Goal: Transaction & Acquisition: Book appointment/travel/reservation

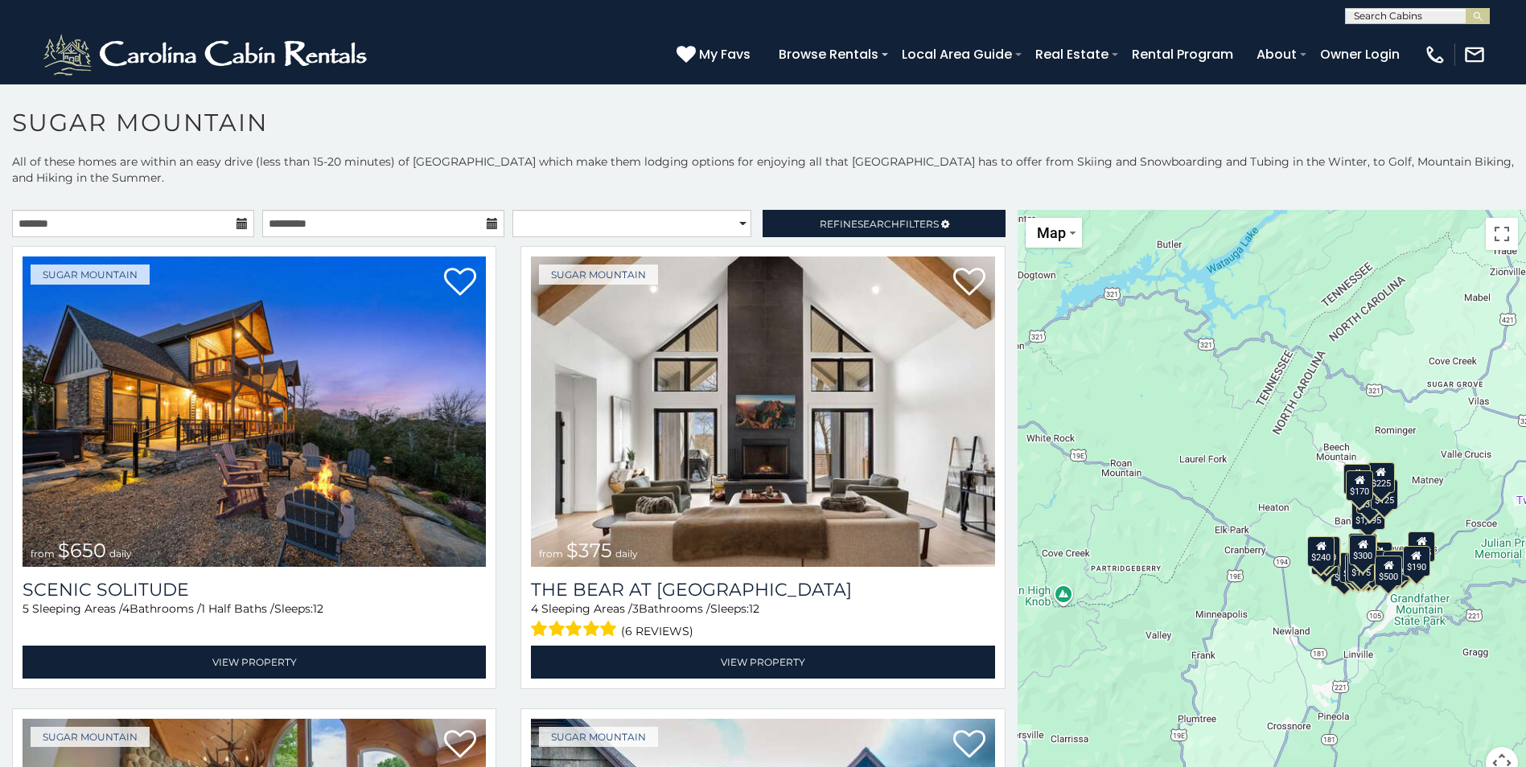
drag, startPoint x: 238, startPoint y: 218, endPoint x: 255, endPoint y: 216, distance: 17.1
click at [255, 216] on div "**********" at bounding box center [383, 223] width 750 height 27
click at [236, 220] on icon at bounding box center [241, 223] width 11 height 11
click at [236, 227] on icon at bounding box center [241, 223] width 11 height 11
click at [136, 227] on input "text" at bounding box center [133, 223] width 242 height 27
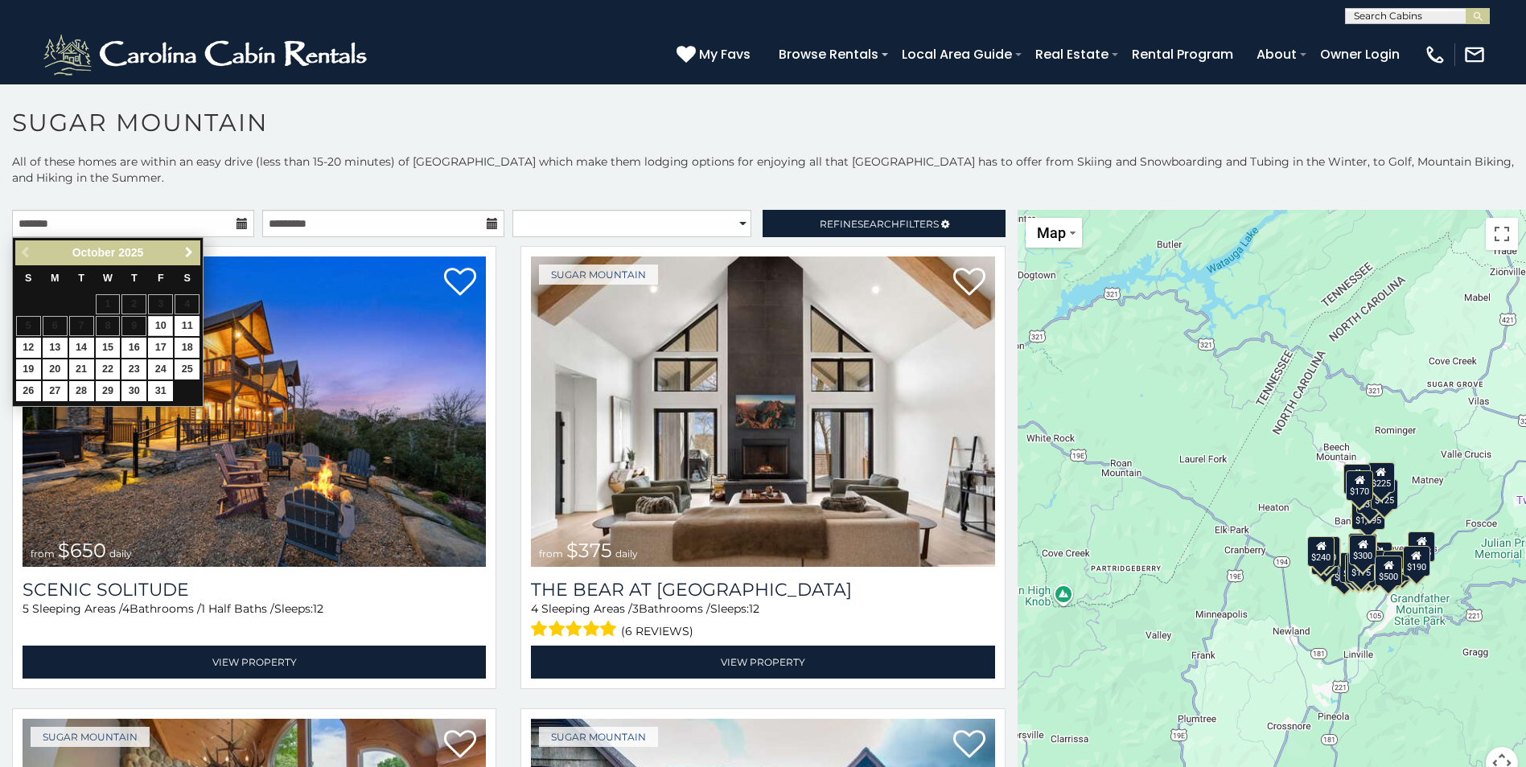
click at [191, 250] on span "Next" at bounding box center [189, 252] width 13 height 13
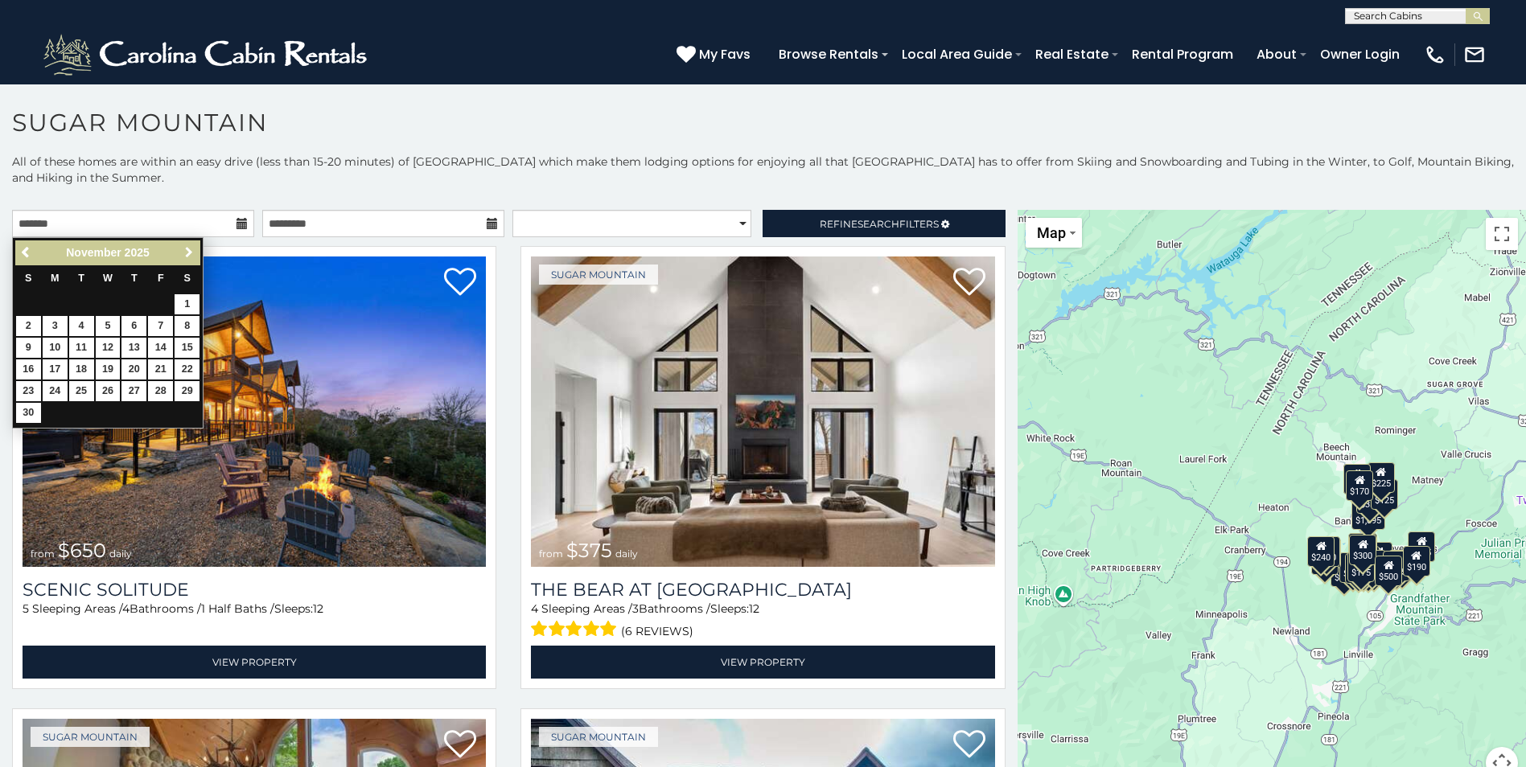
click at [191, 250] on span "Next" at bounding box center [189, 252] width 13 height 13
click at [158, 368] on link "26" at bounding box center [160, 369] width 25 height 20
type input "**********"
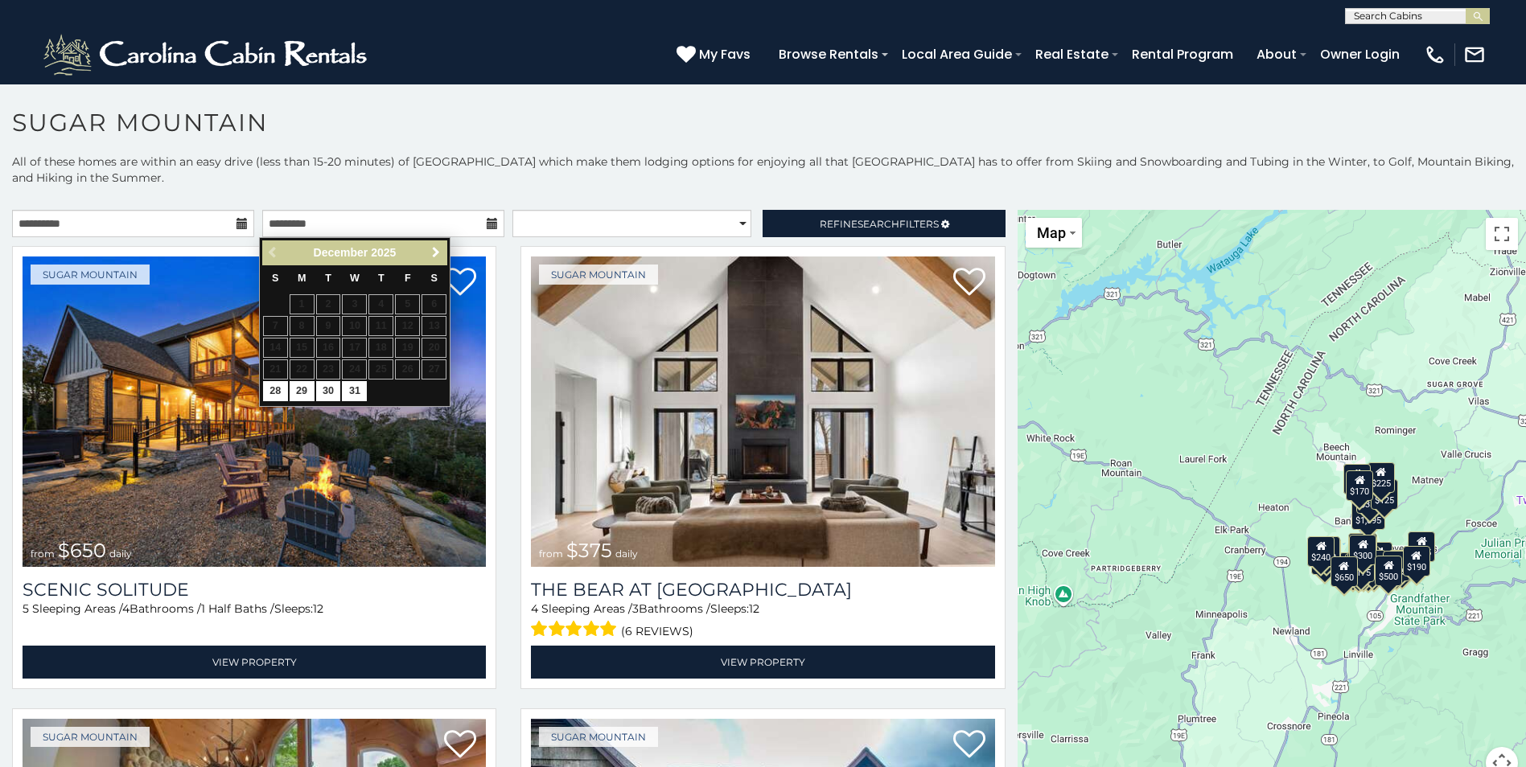
click at [430, 256] on span "Next" at bounding box center [435, 252] width 13 height 13
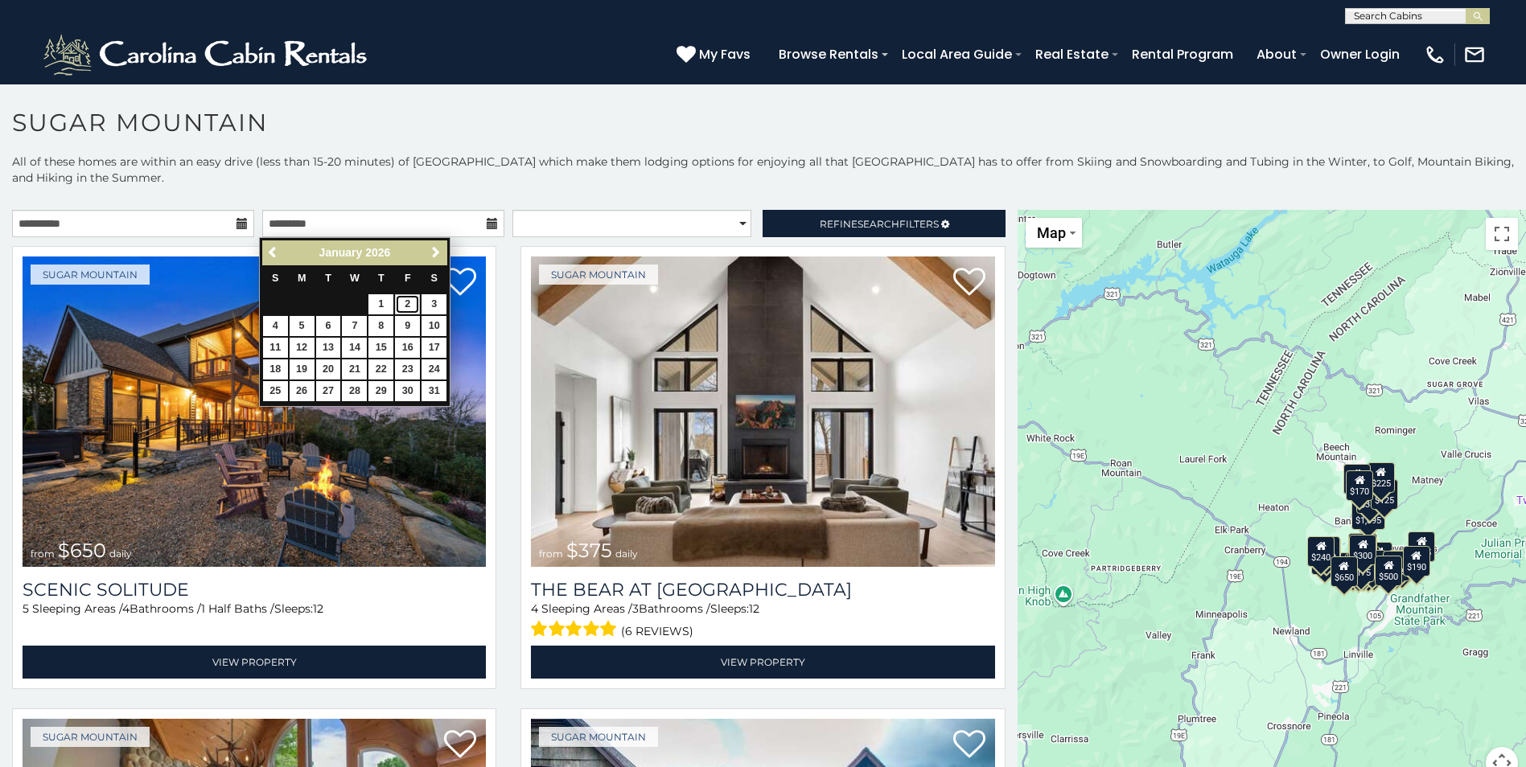
click at [405, 306] on link "2" at bounding box center [407, 304] width 25 height 20
type input "**********"
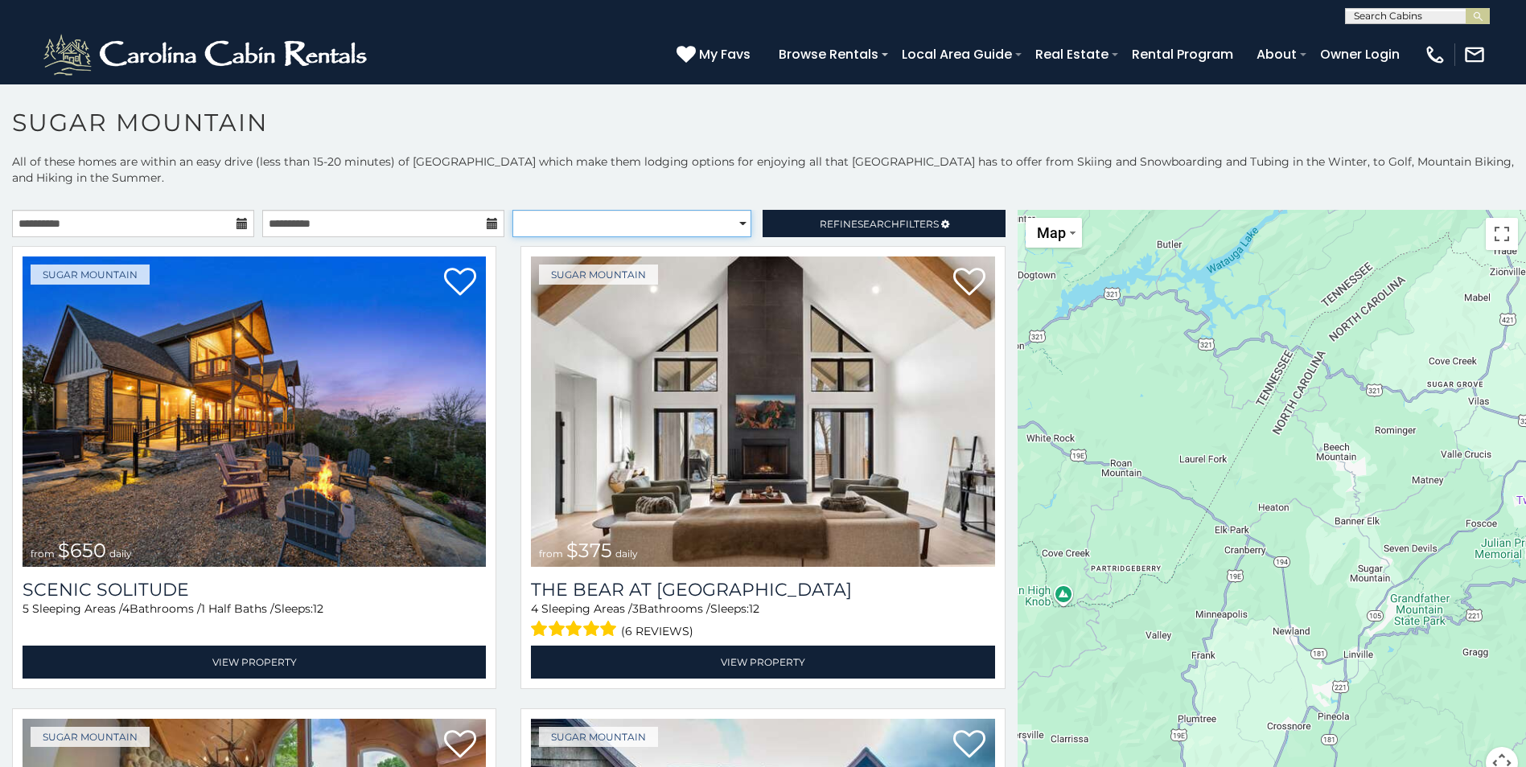
click at [614, 216] on select "**********" at bounding box center [631, 223] width 239 height 27
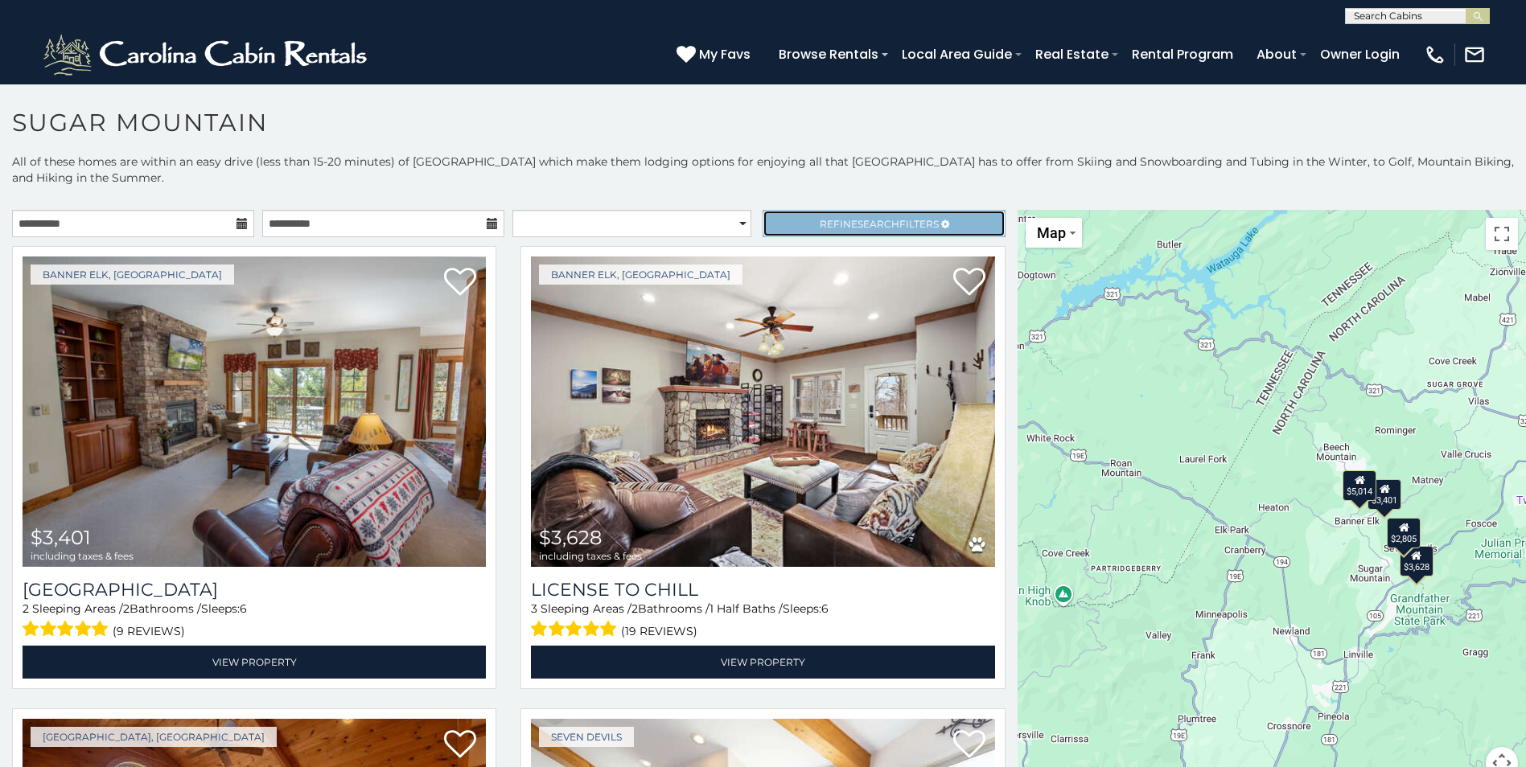
click at [862, 224] on span "Search" at bounding box center [878, 224] width 42 height 12
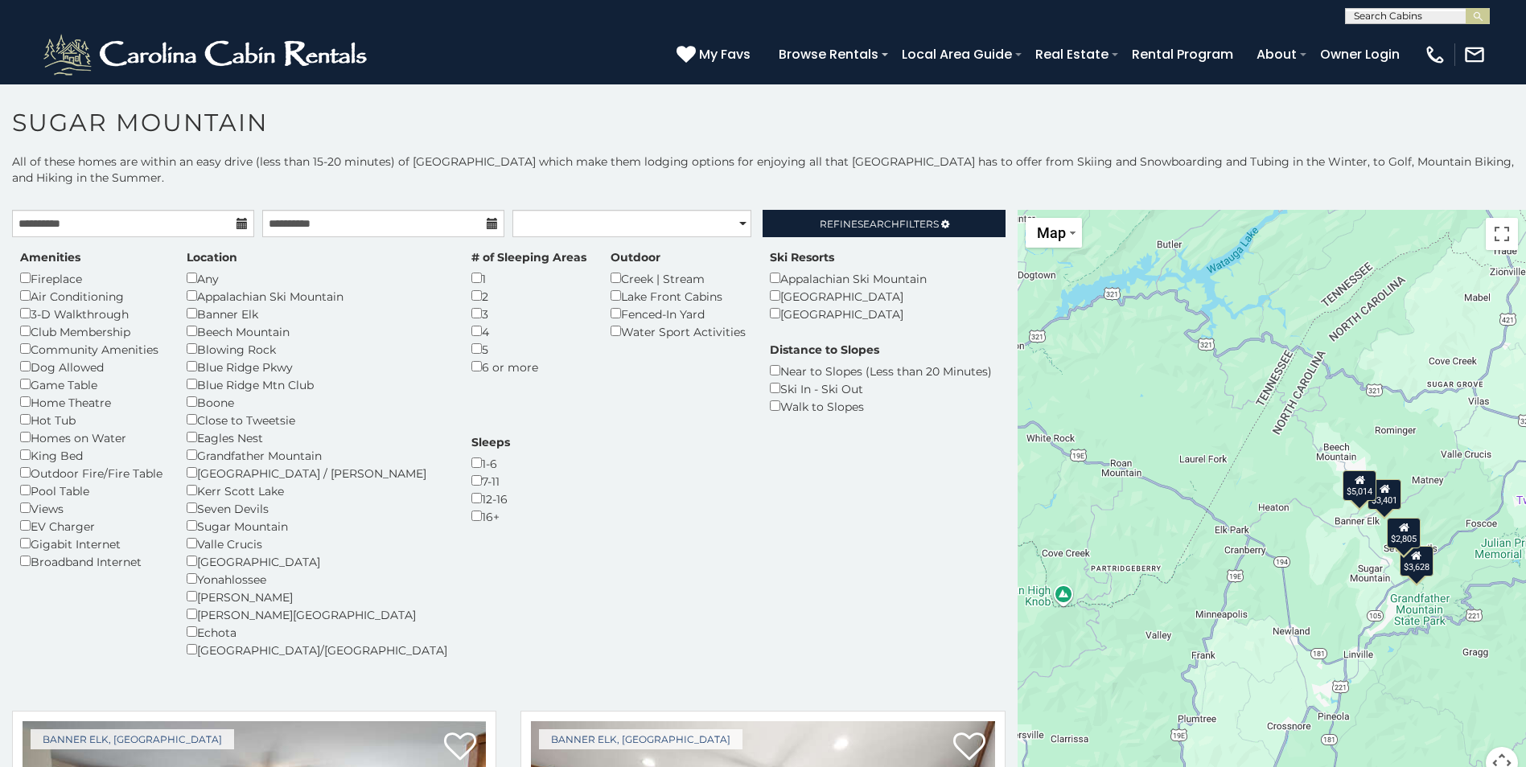
click at [471, 336] on div "4" at bounding box center [528, 331] width 115 height 18
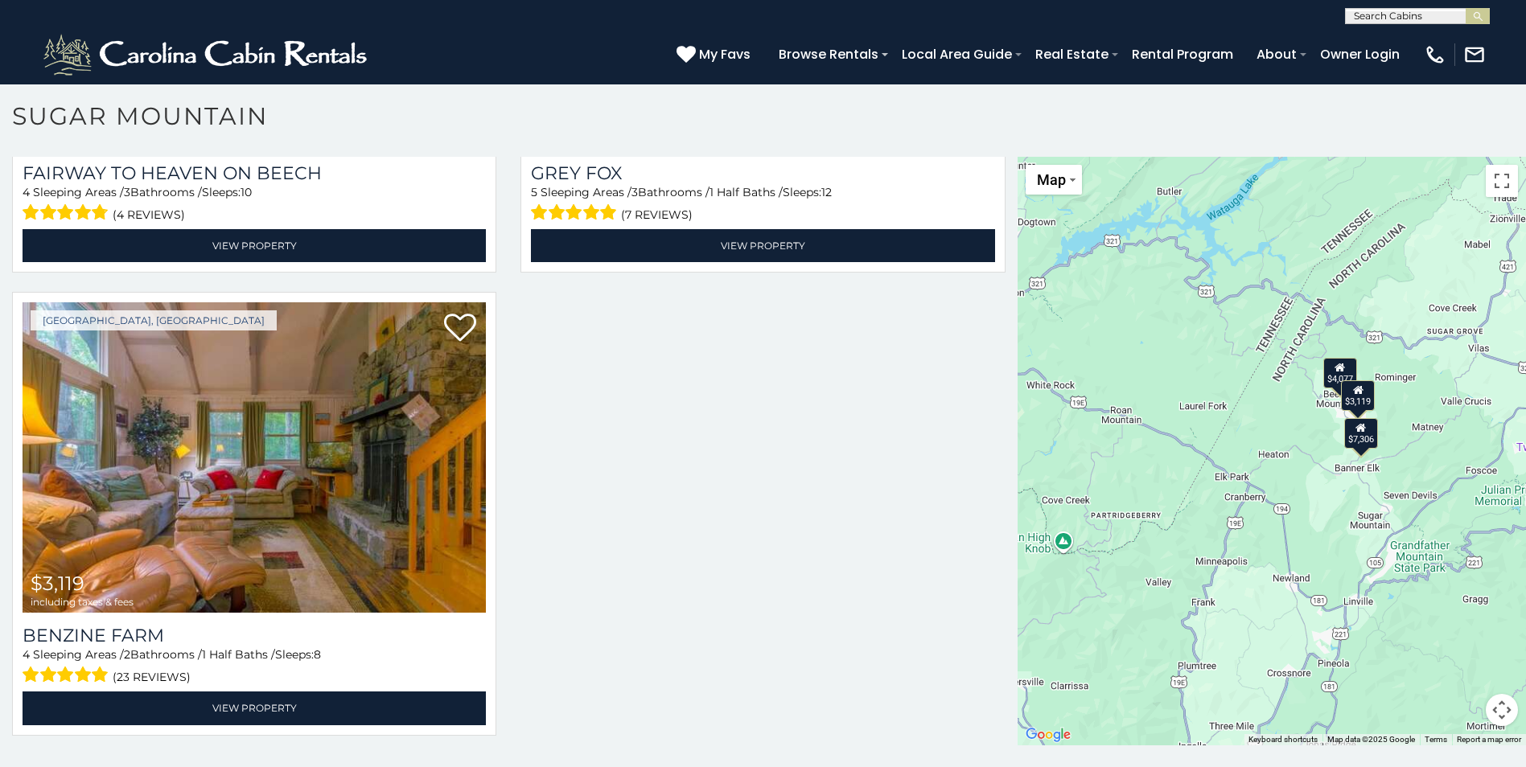
scroll to position [9, 0]
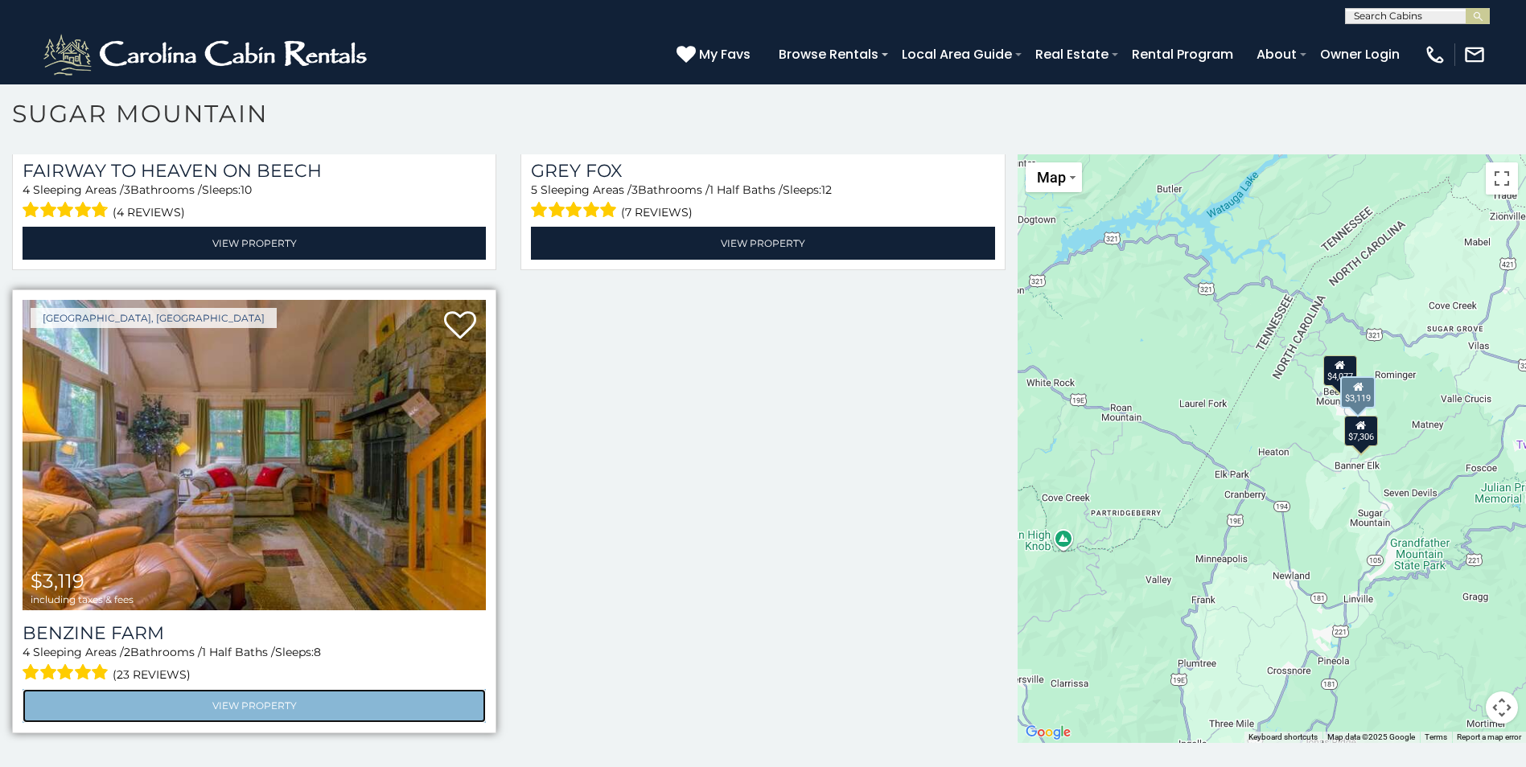
click at [261, 689] on link "View Property" at bounding box center [254, 705] width 463 height 33
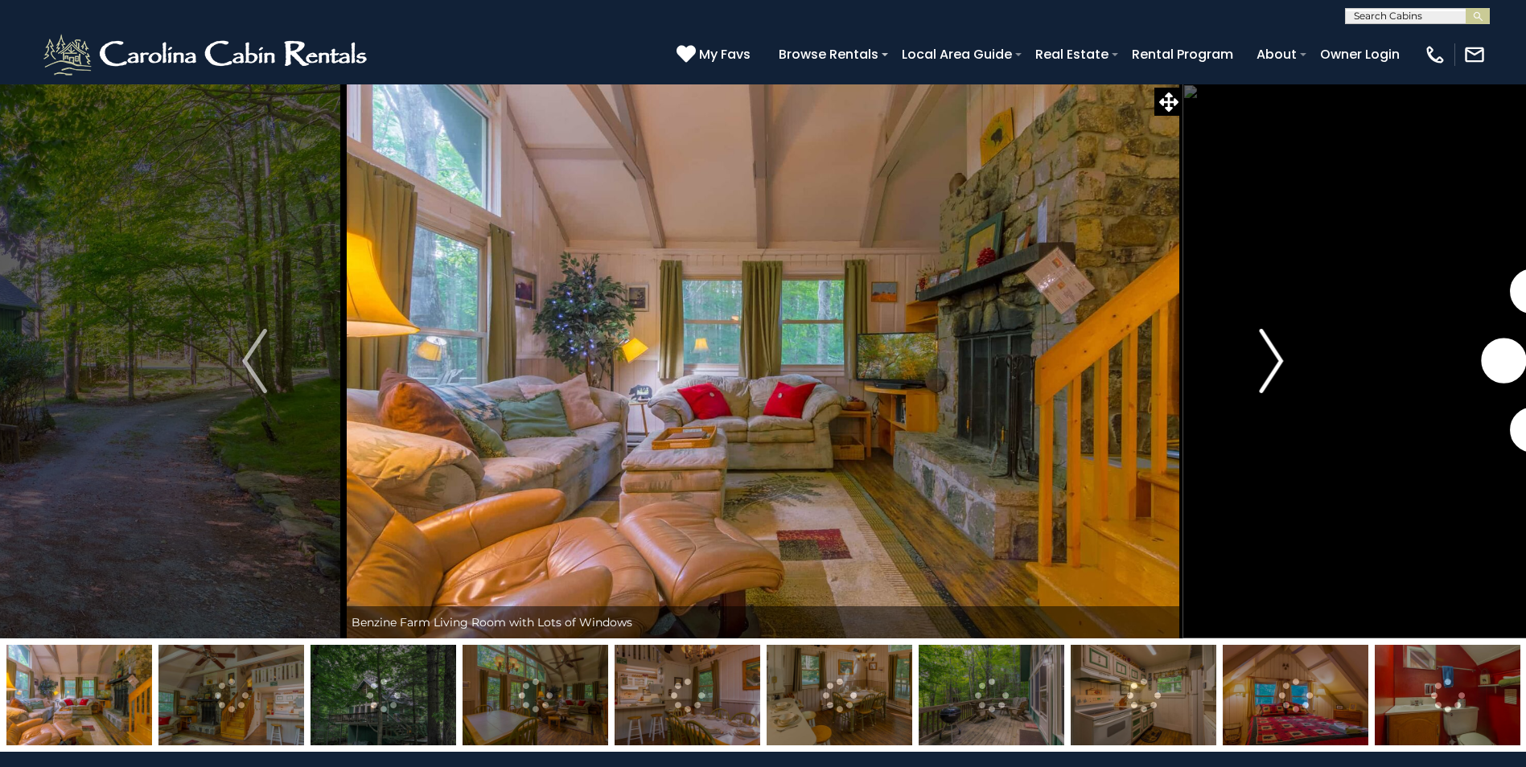
click at [1263, 351] on img "Next" at bounding box center [1271, 361] width 24 height 64
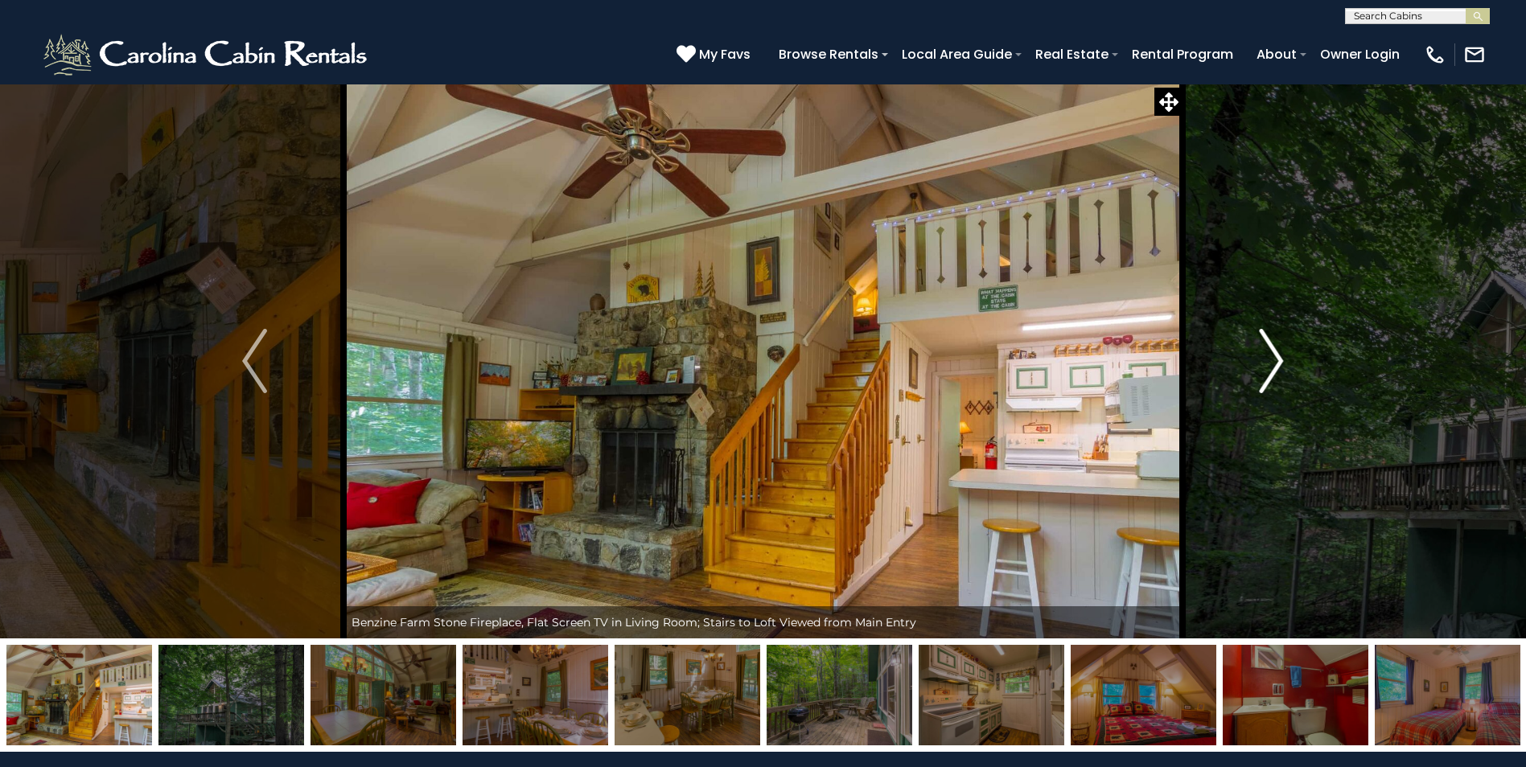
click at [1263, 351] on img "Next" at bounding box center [1271, 361] width 24 height 64
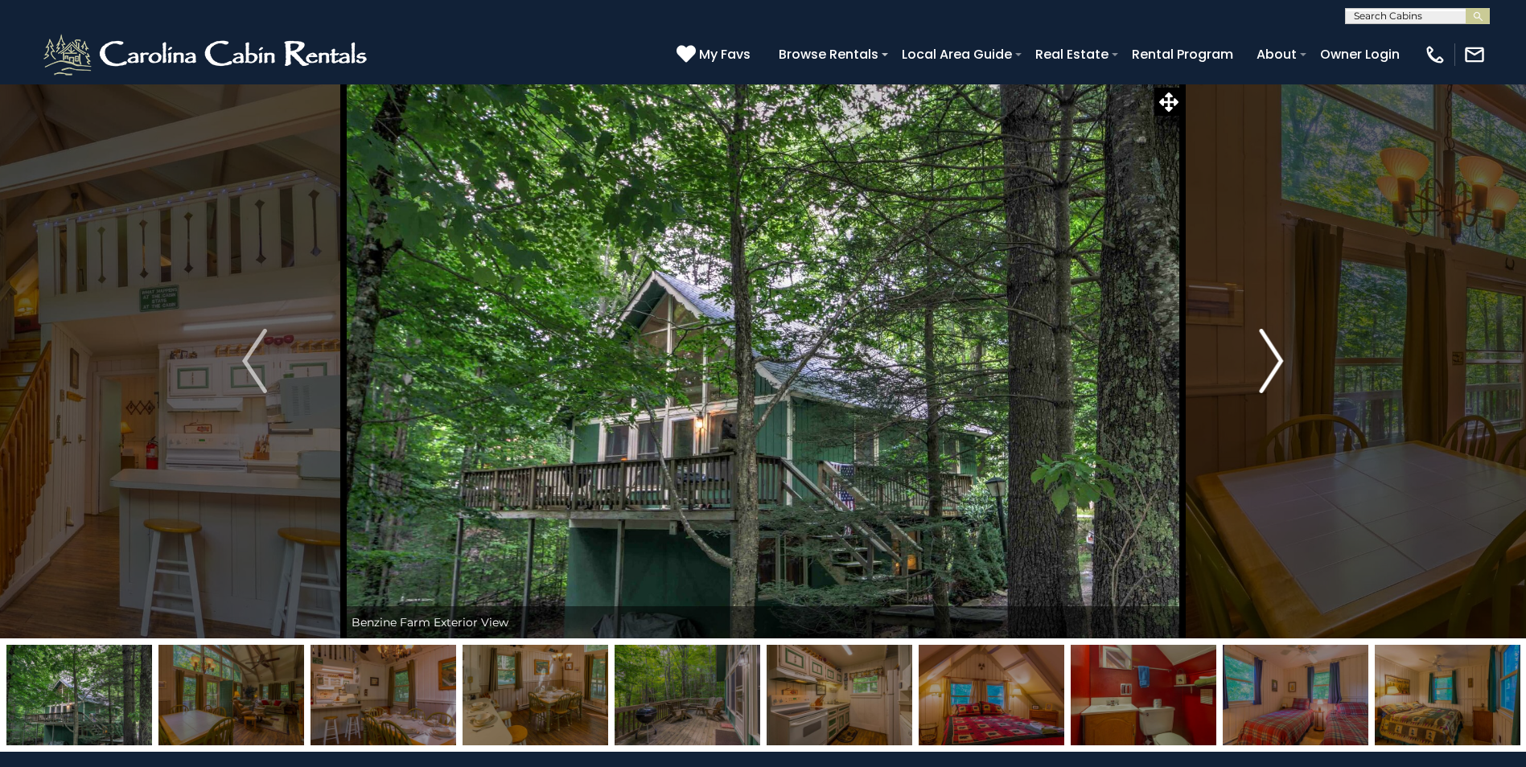
click at [1263, 351] on img "Next" at bounding box center [1271, 361] width 24 height 64
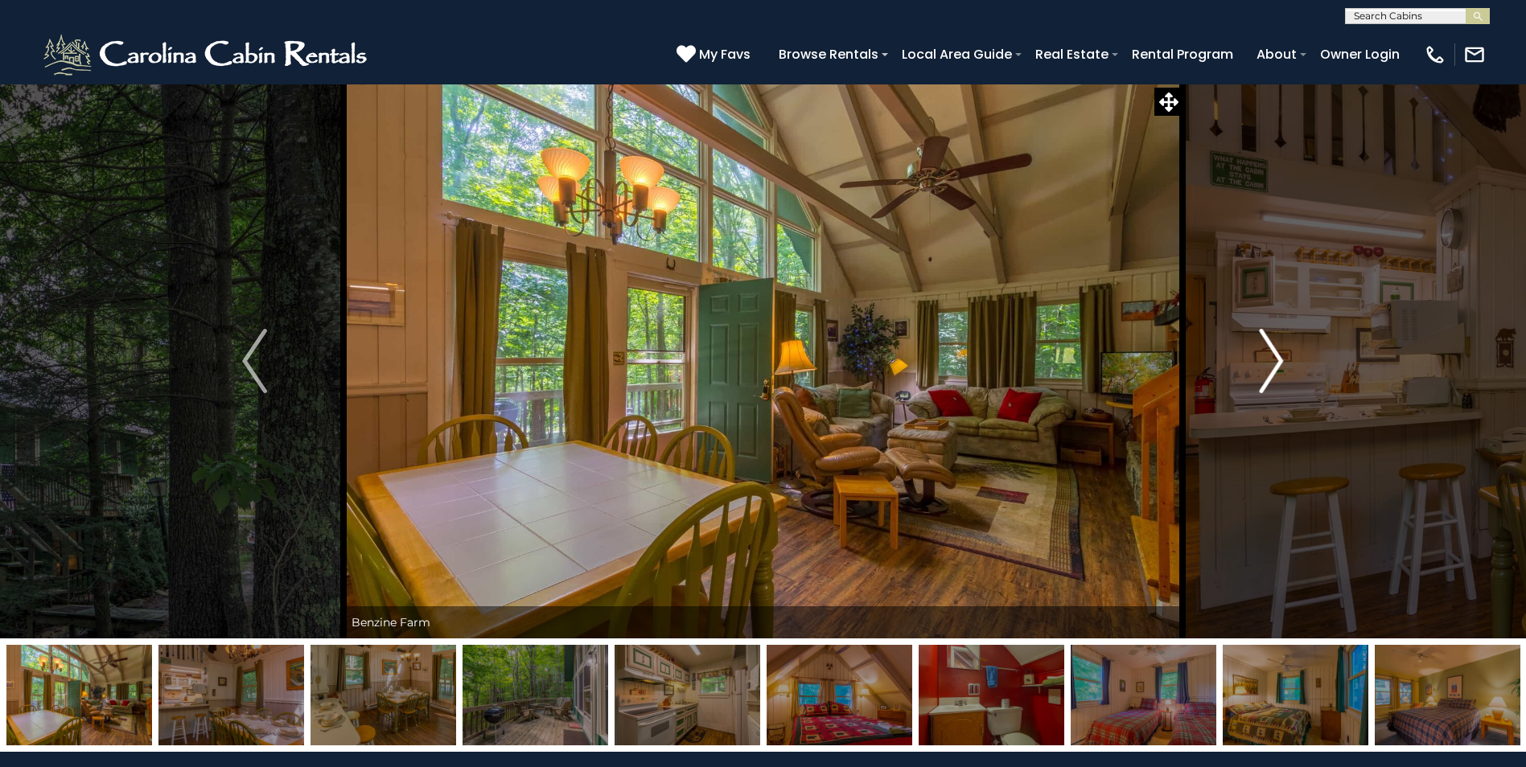
click at [1263, 351] on img "Next" at bounding box center [1271, 361] width 24 height 64
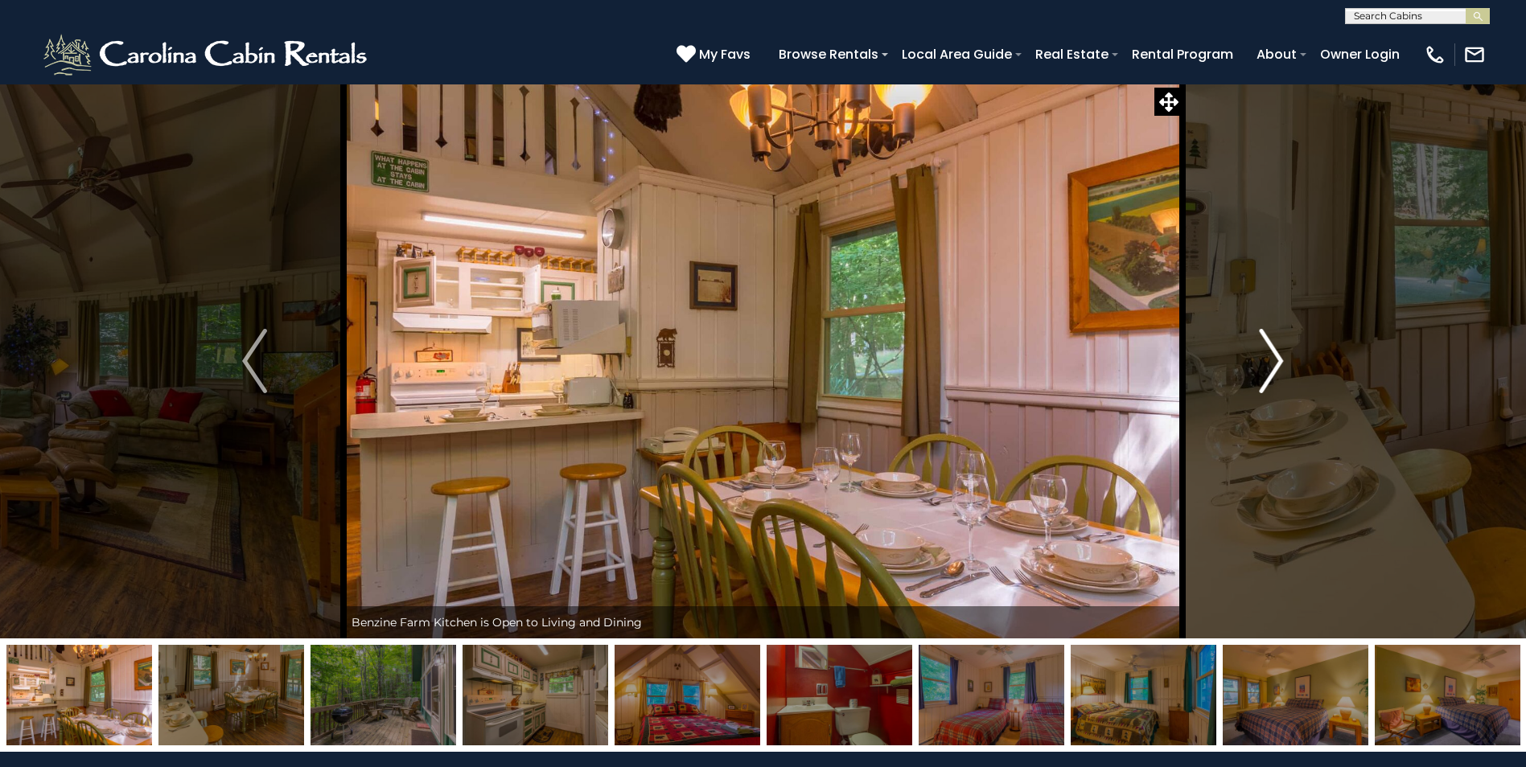
click at [1263, 351] on img "Next" at bounding box center [1271, 361] width 24 height 64
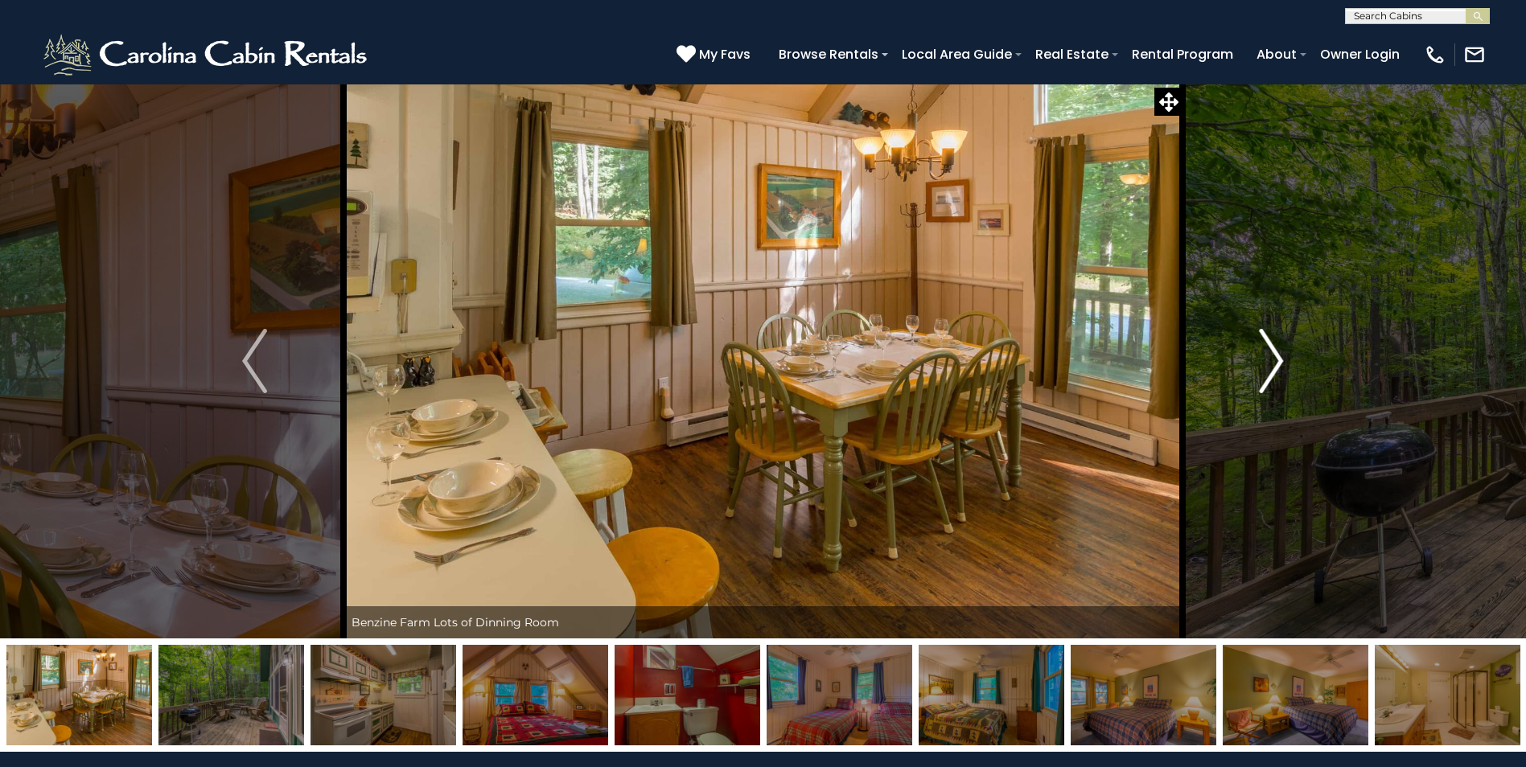
click at [1263, 351] on img "Next" at bounding box center [1271, 361] width 24 height 64
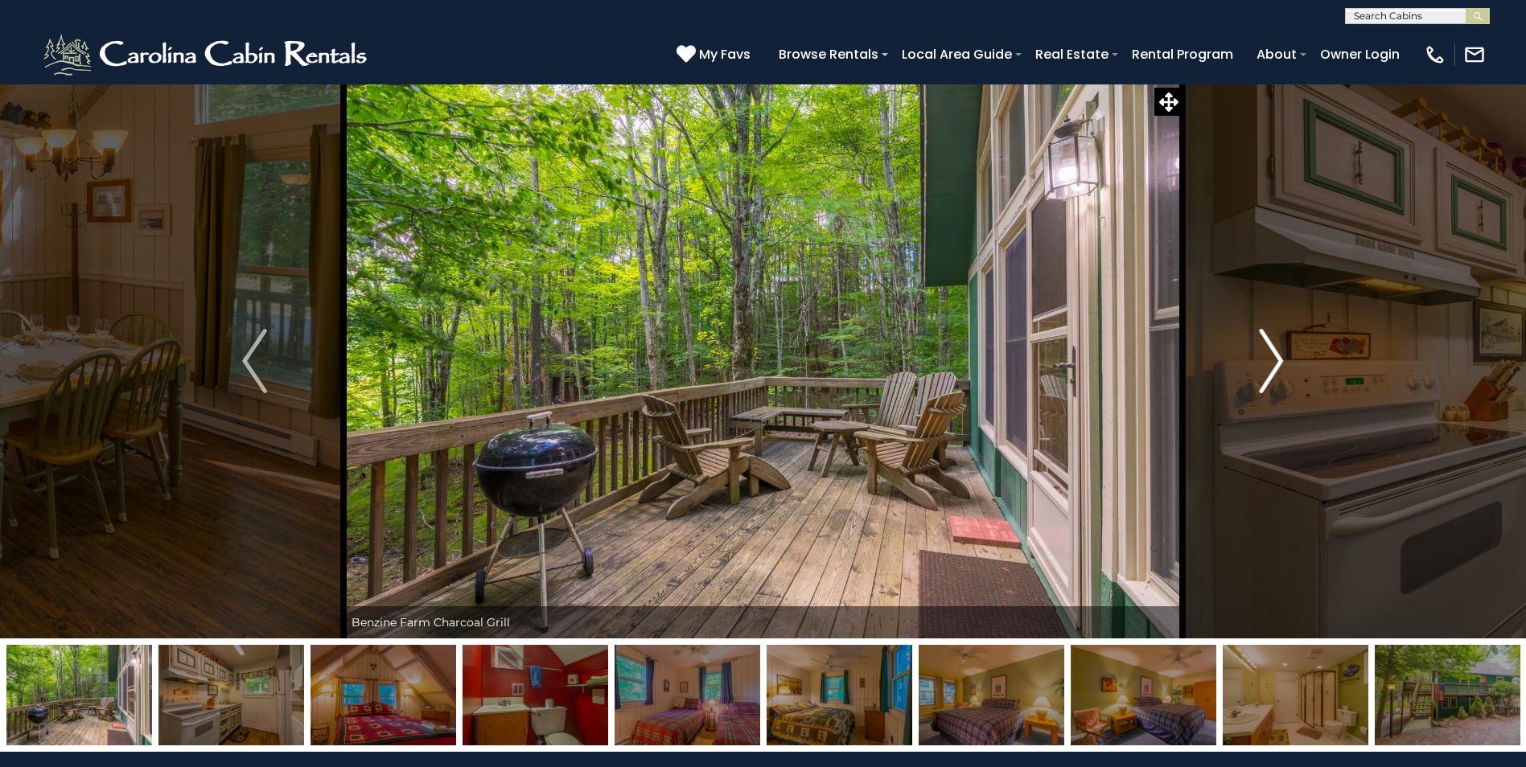
click at [1263, 352] on img "Next" at bounding box center [1271, 361] width 24 height 64
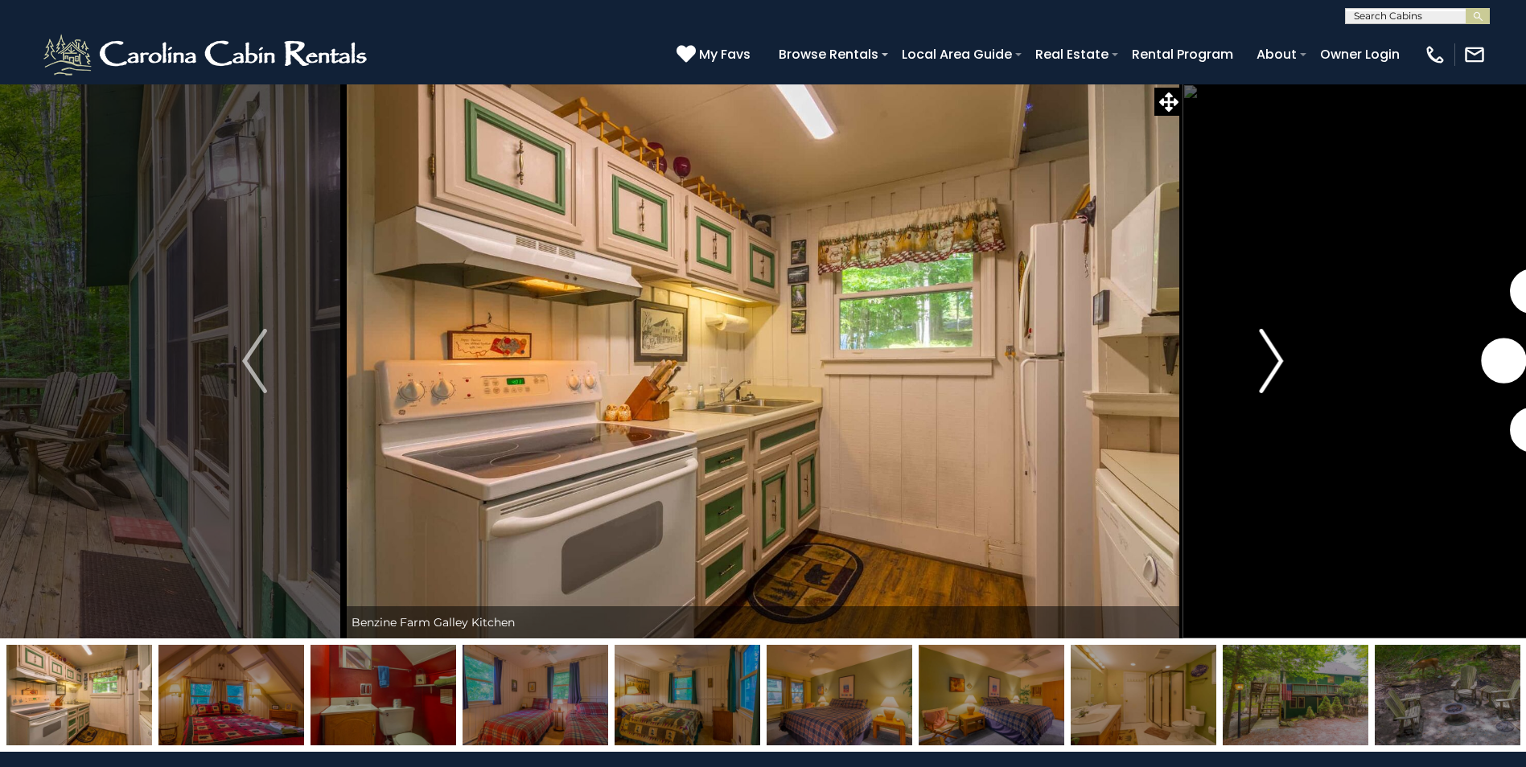
click at [1263, 352] on img "Next" at bounding box center [1271, 361] width 24 height 64
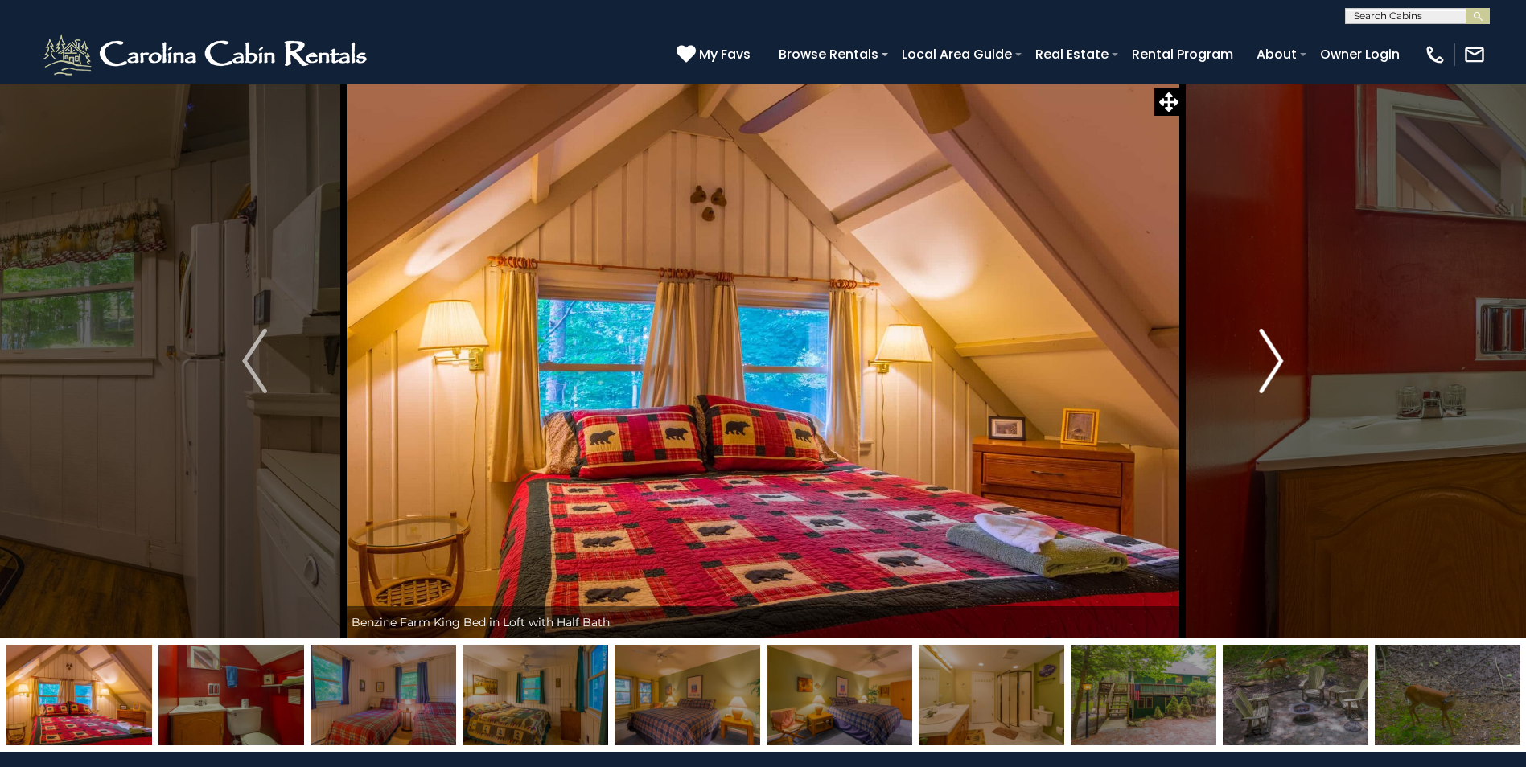
click at [1263, 354] on img "Next" at bounding box center [1271, 361] width 24 height 64
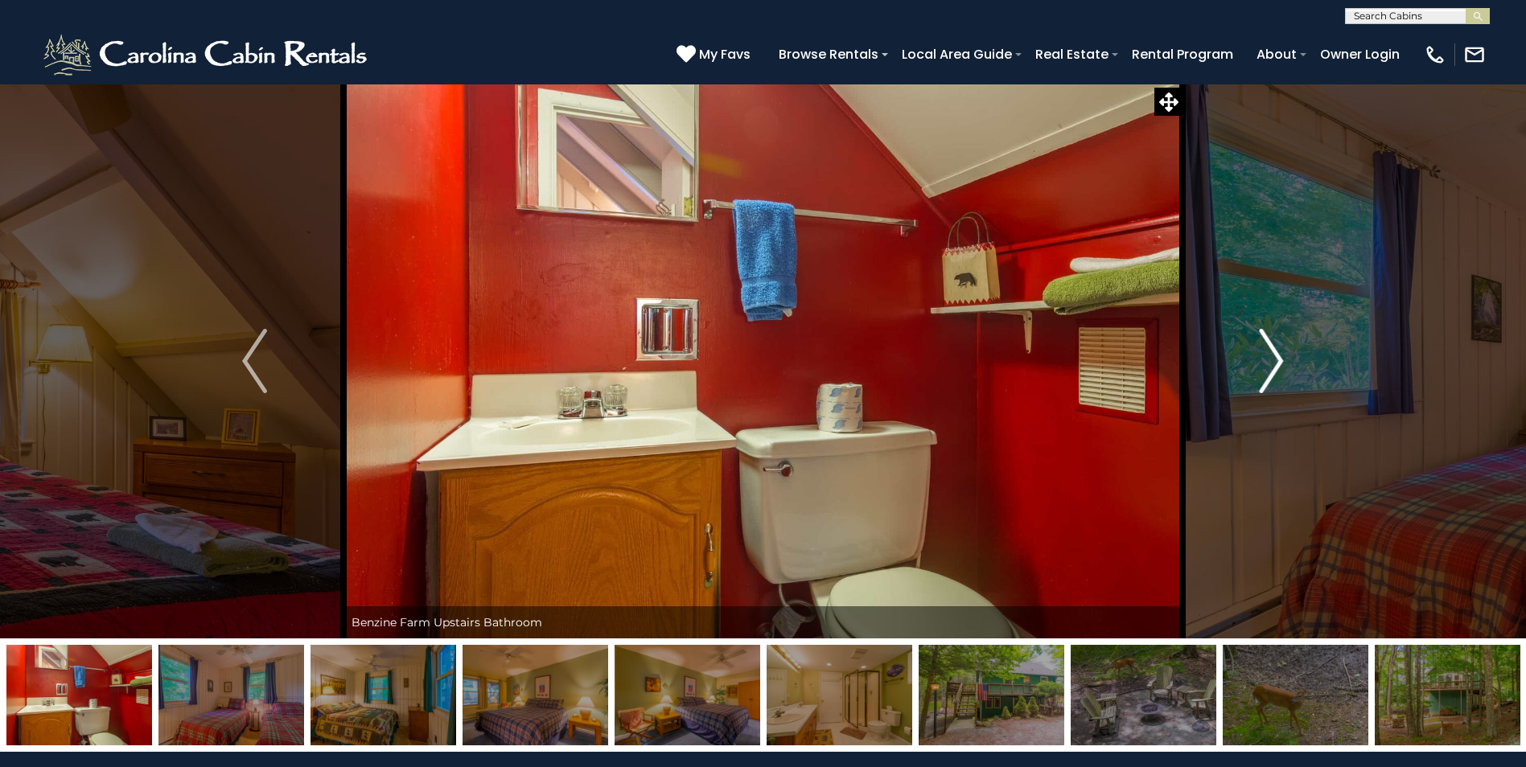
click at [1263, 354] on img "Next" at bounding box center [1271, 361] width 24 height 64
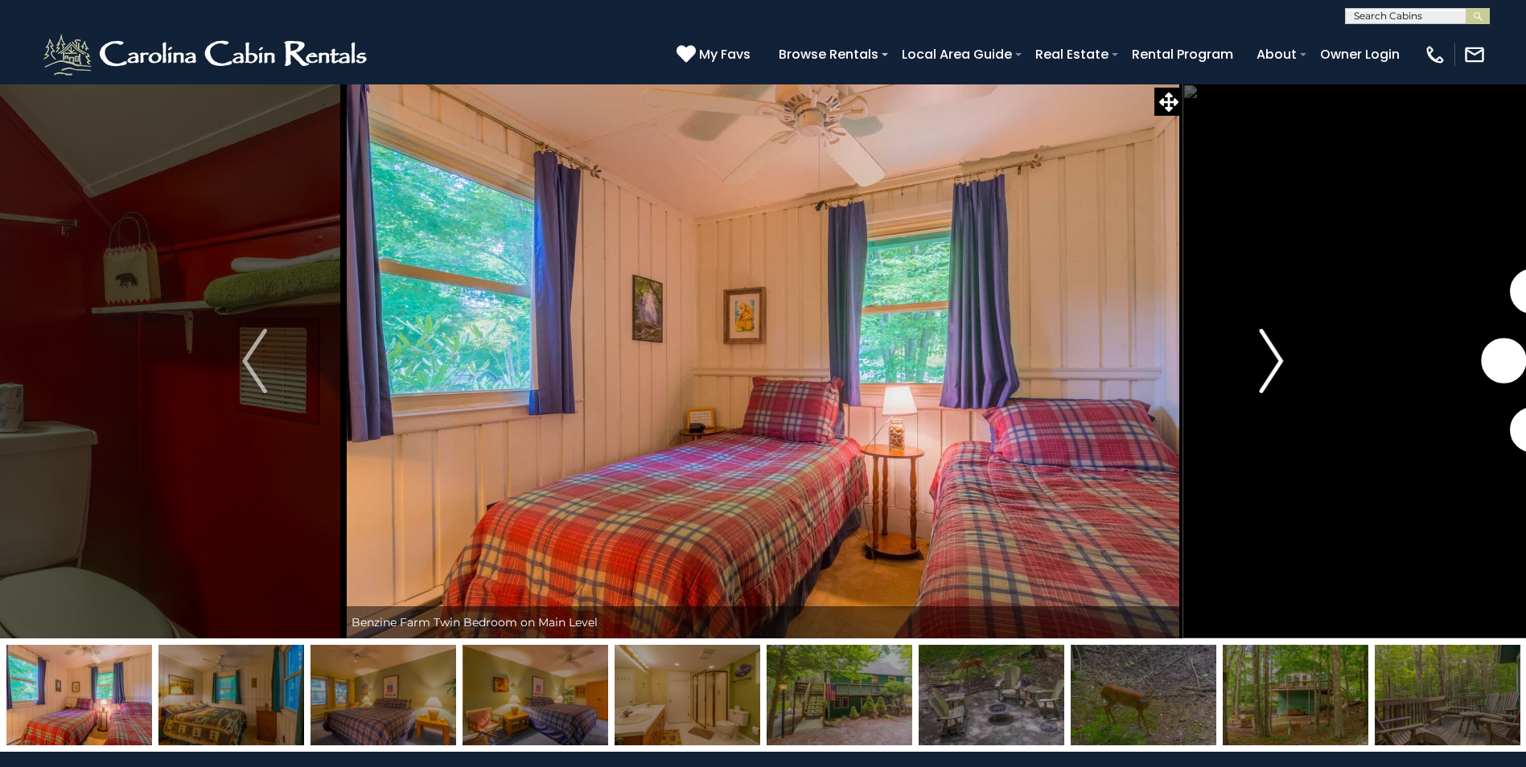
click at [1263, 354] on img "Next" at bounding box center [1271, 361] width 24 height 64
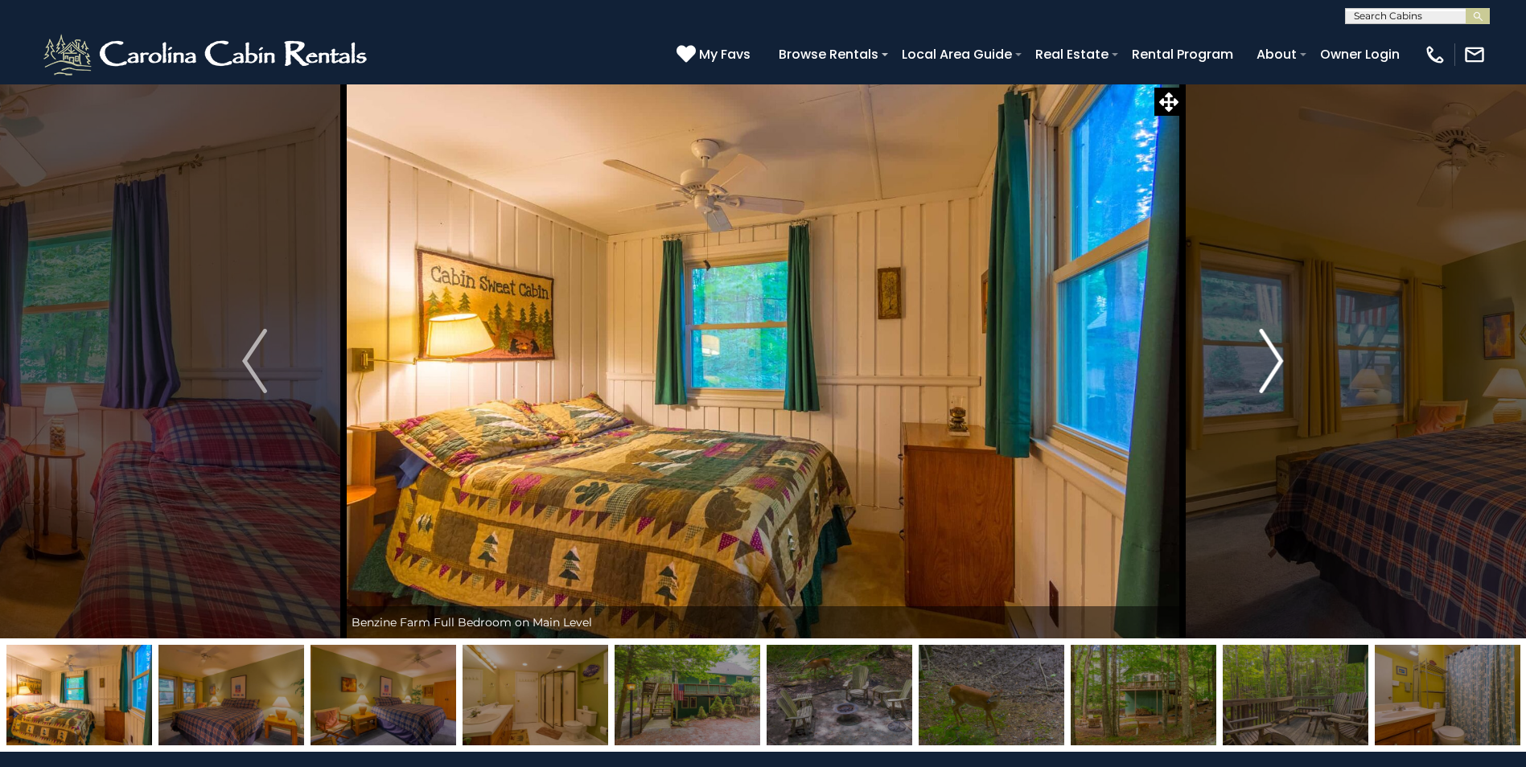
click at [1263, 354] on img "Next" at bounding box center [1271, 361] width 24 height 64
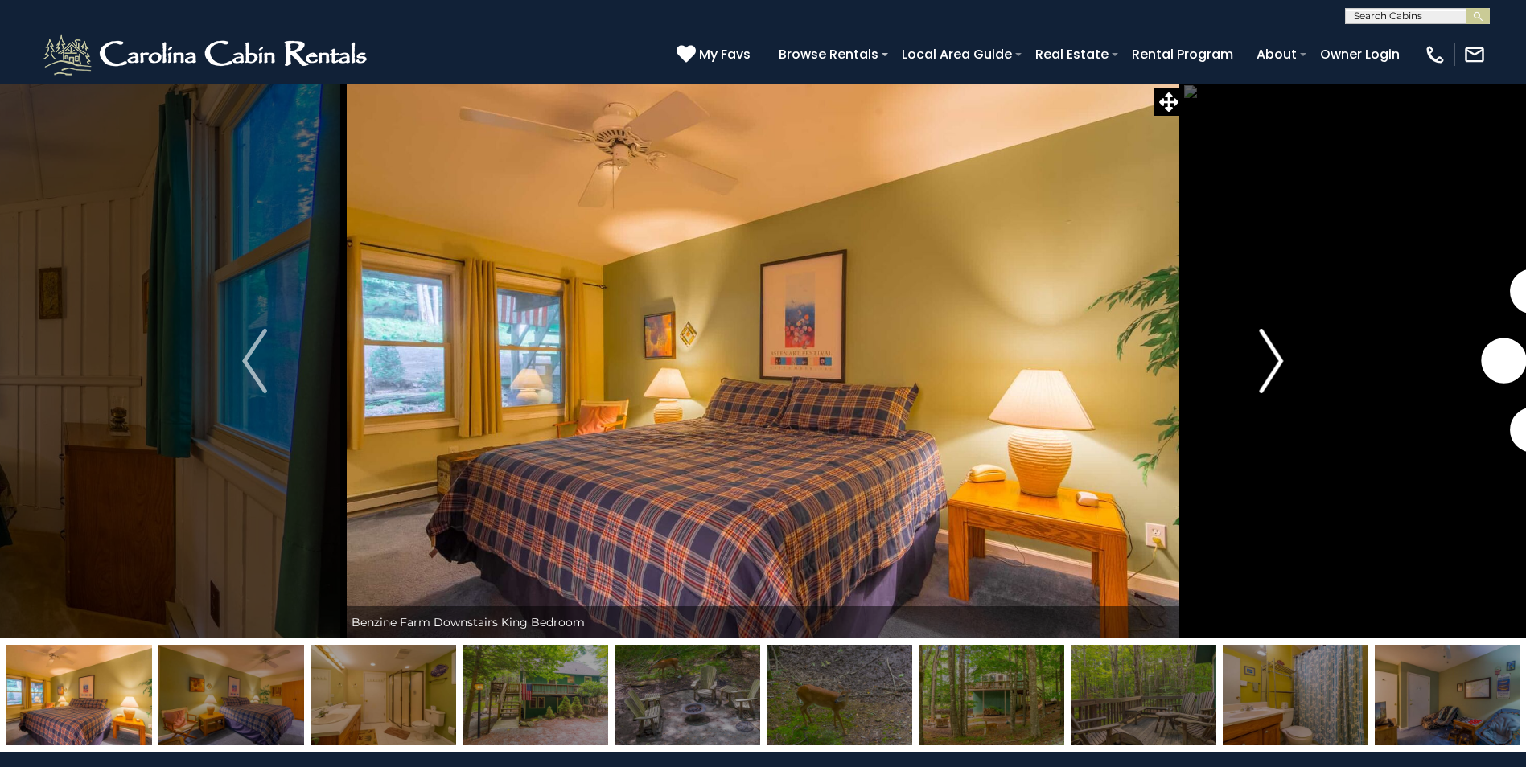
click at [1263, 354] on img "Next" at bounding box center [1271, 361] width 24 height 64
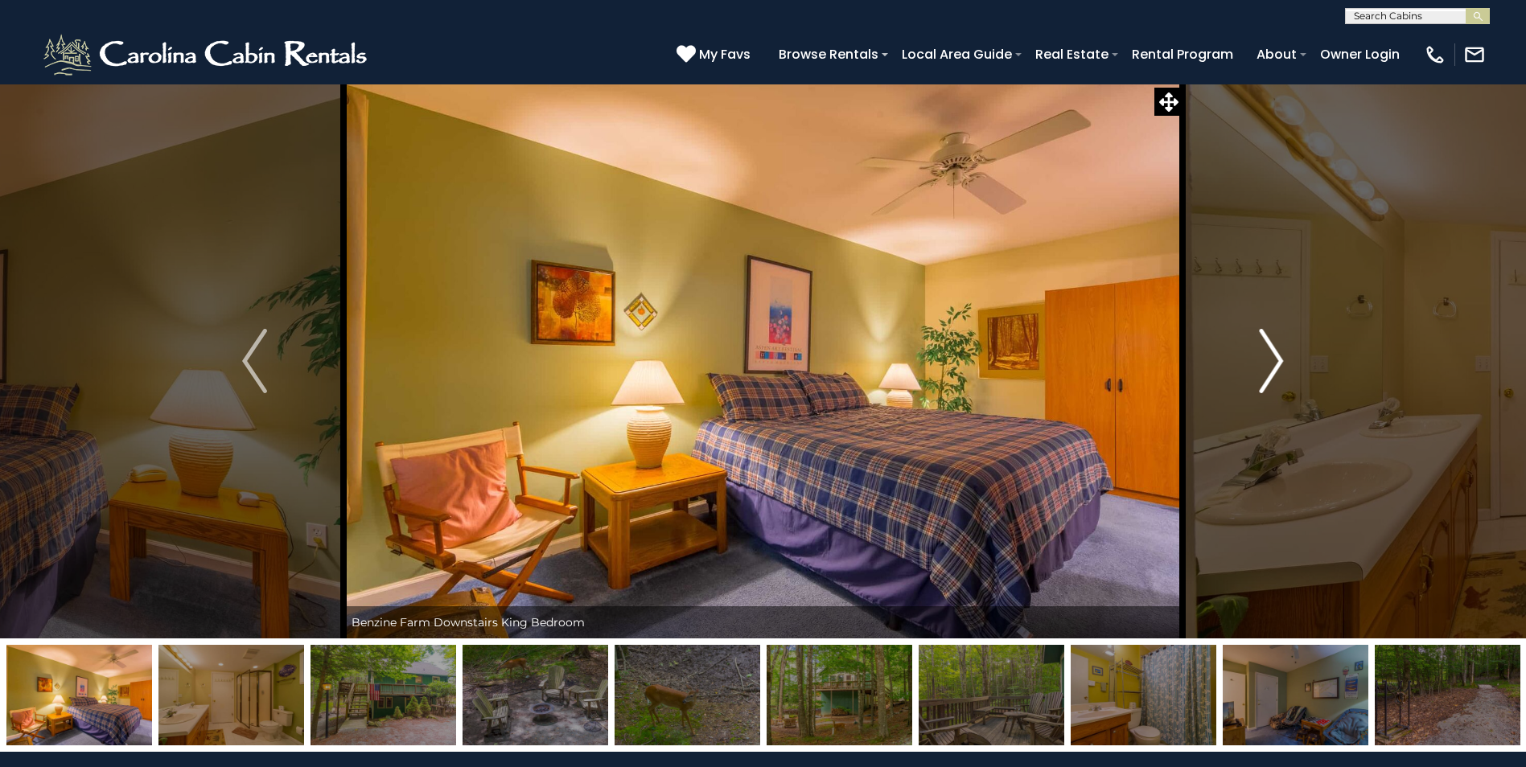
click at [1263, 355] on img "Next" at bounding box center [1271, 361] width 24 height 64
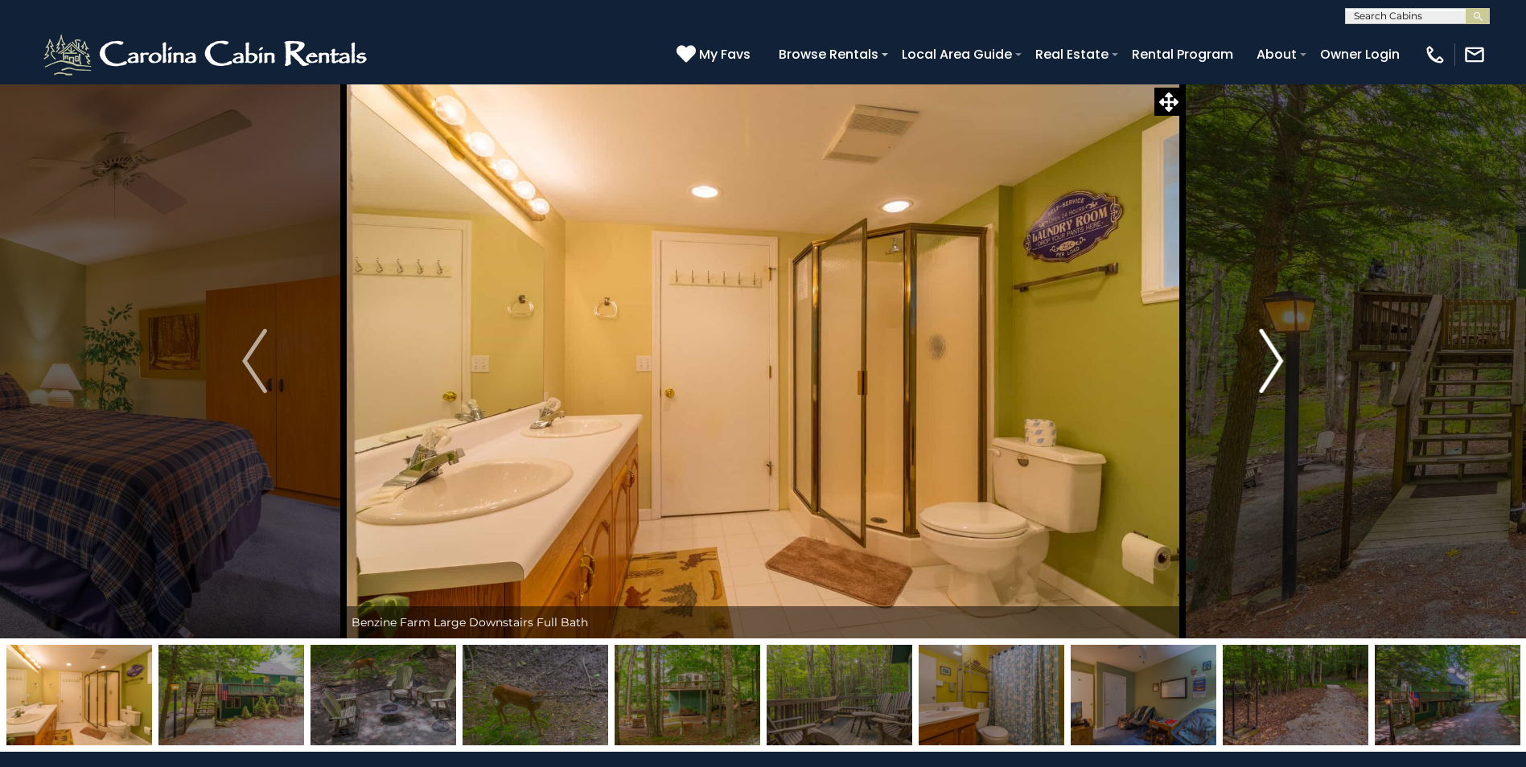
click at [1263, 355] on img "Next" at bounding box center [1271, 361] width 24 height 64
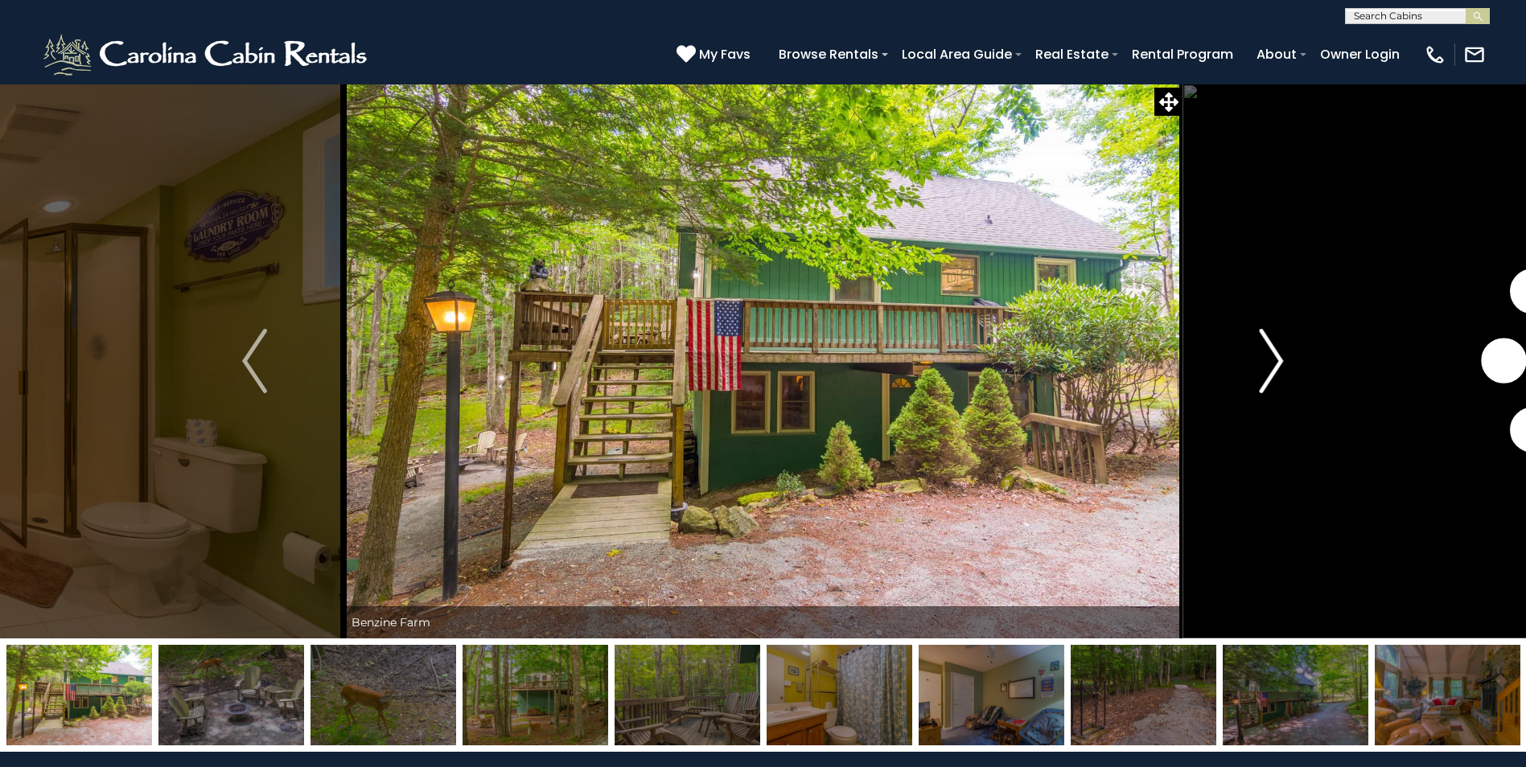
click at [1263, 355] on img "Next" at bounding box center [1271, 361] width 24 height 64
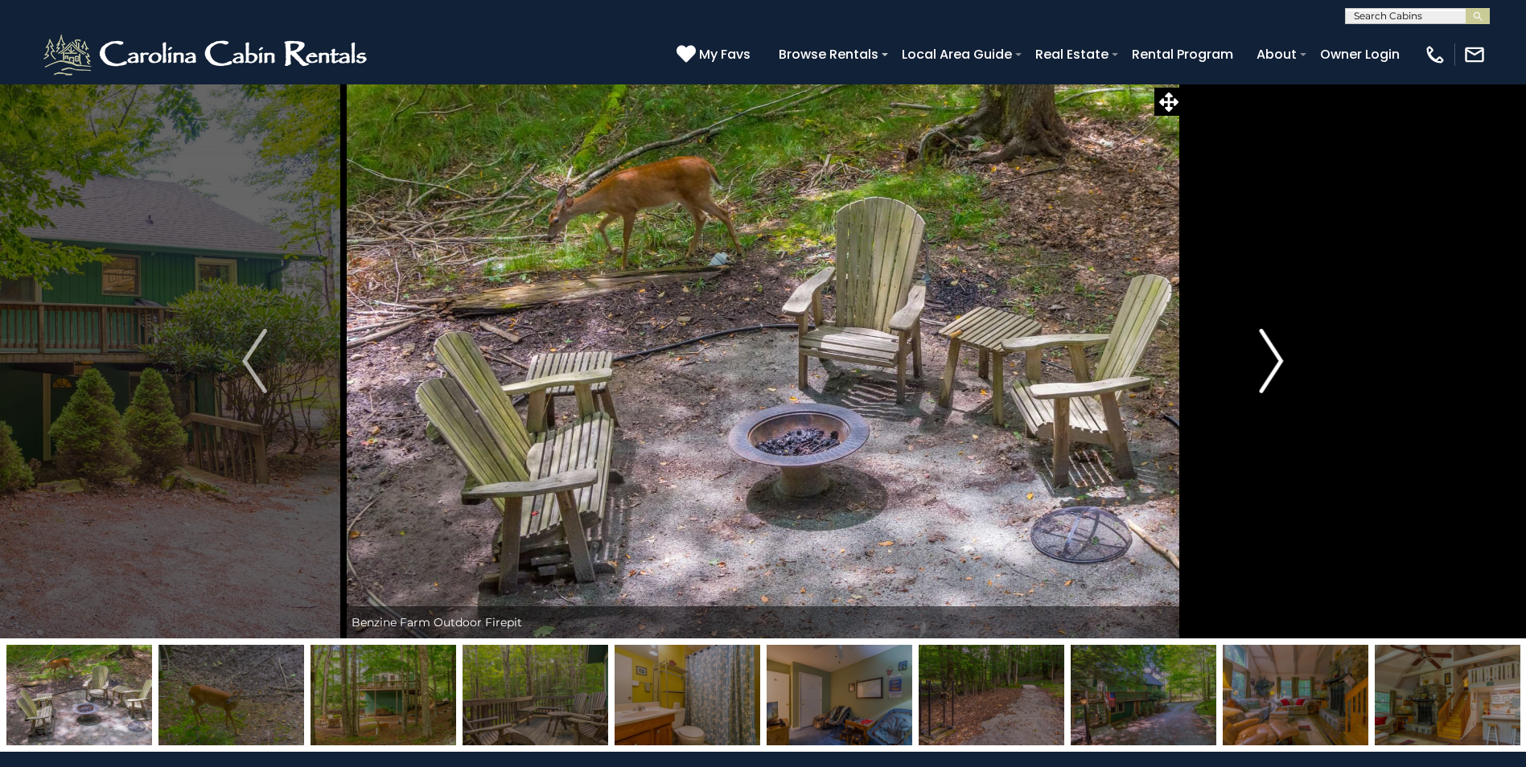
click at [1263, 355] on img "Next" at bounding box center [1271, 361] width 24 height 64
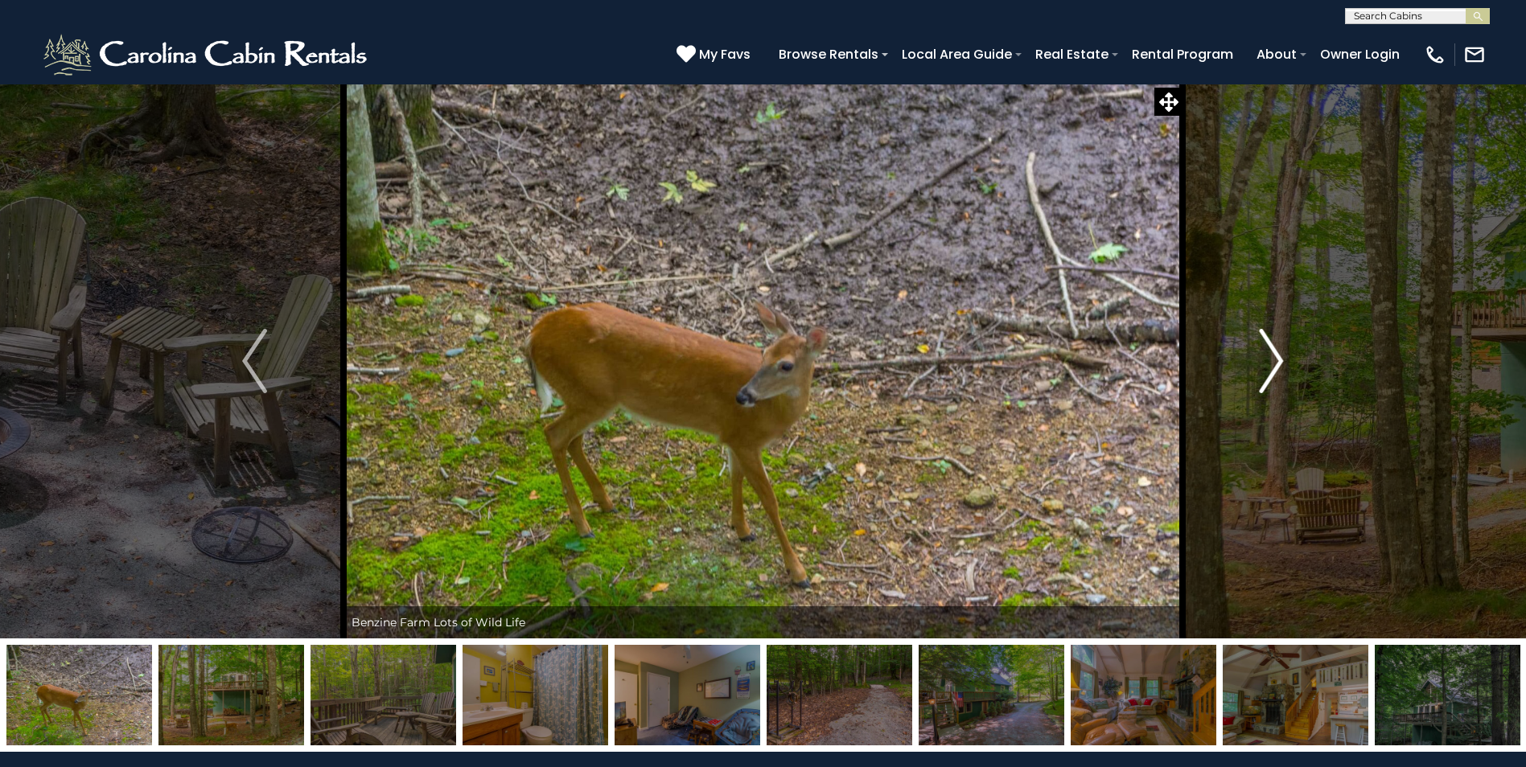
click at [1263, 355] on img "Next" at bounding box center [1271, 361] width 24 height 64
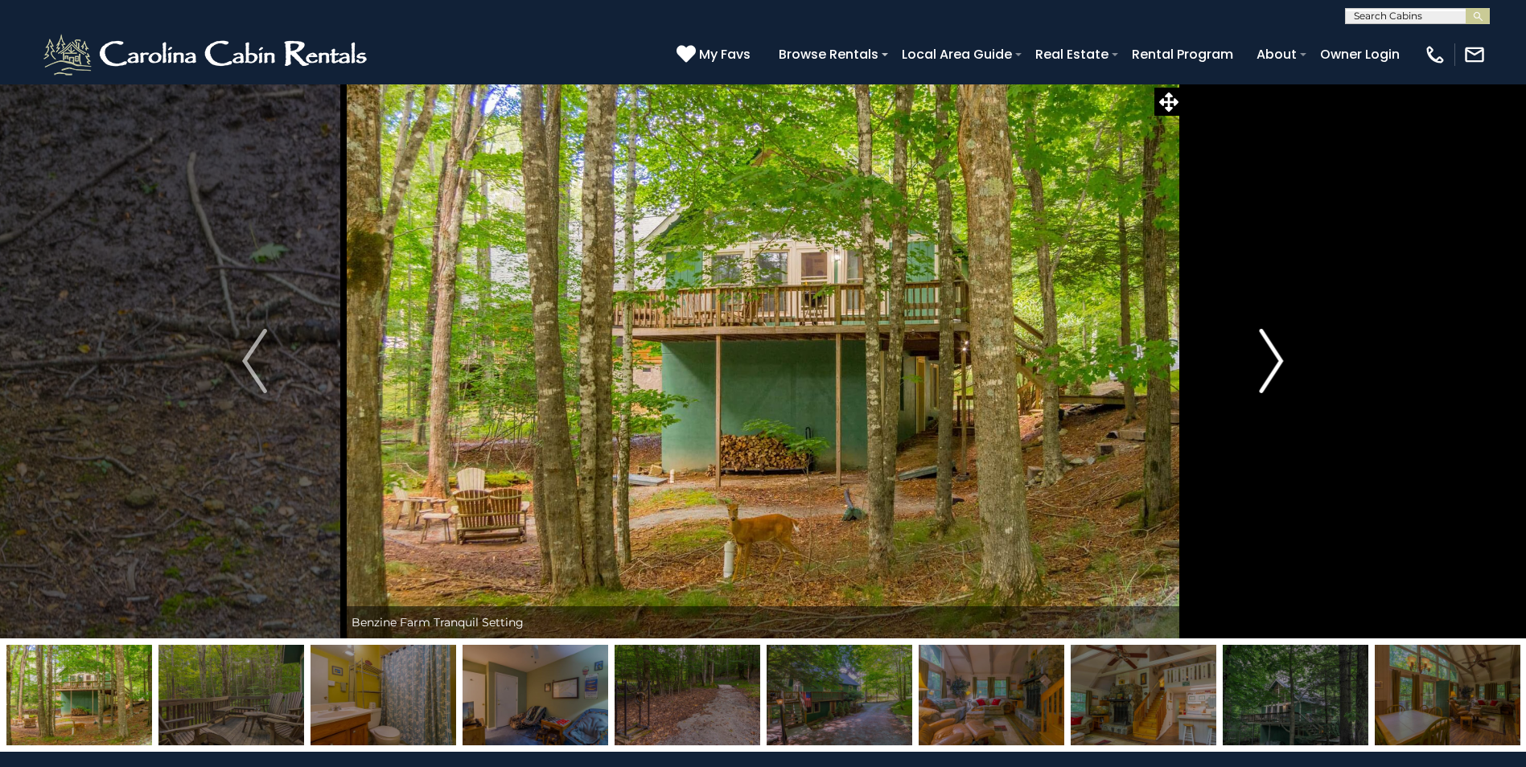
click at [1263, 355] on img "Next" at bounding box center [1271, 361] width 24 height 64
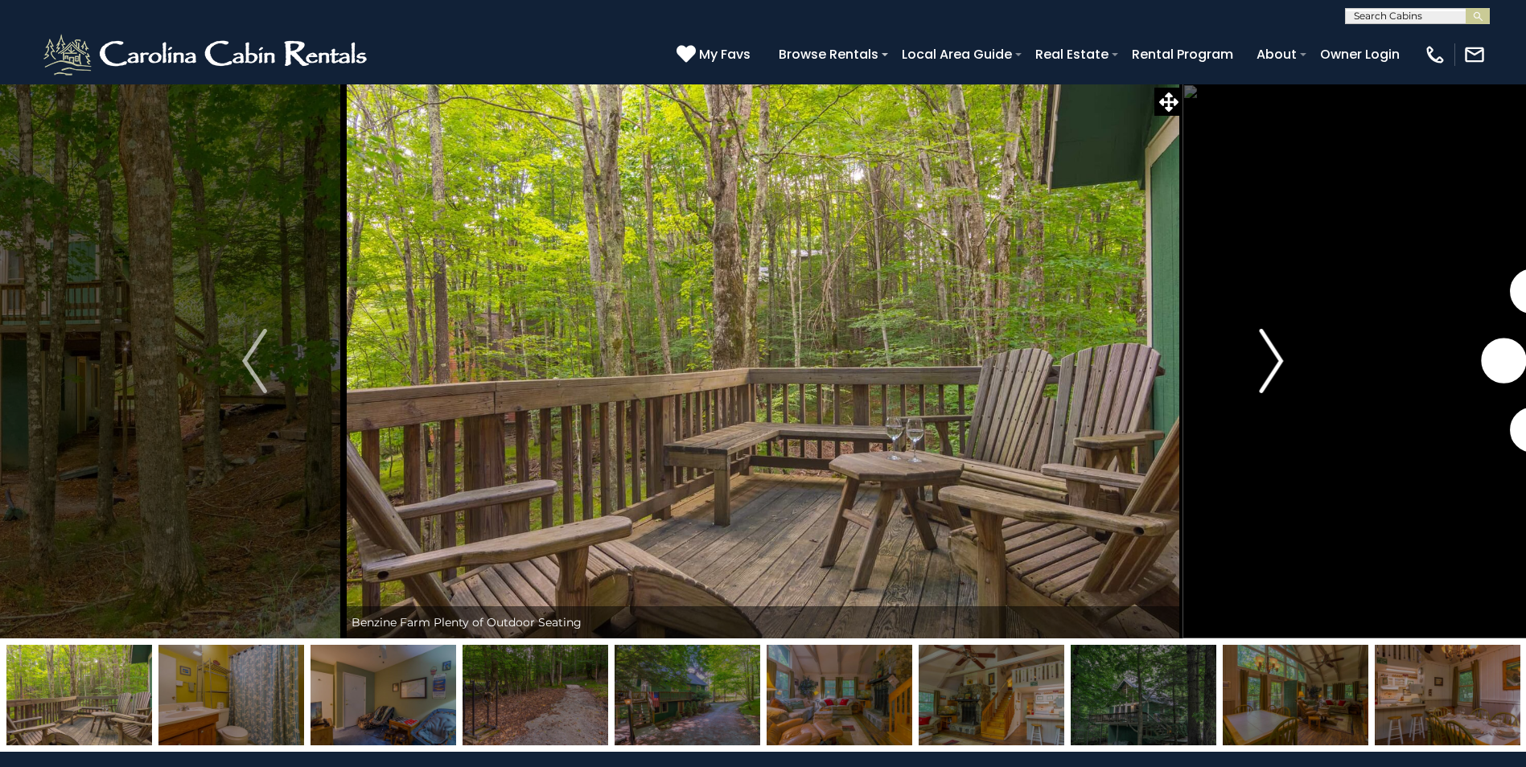
click at [1261, 356] on img "Next" at bounding box center [1271, 361] width 24 height 64
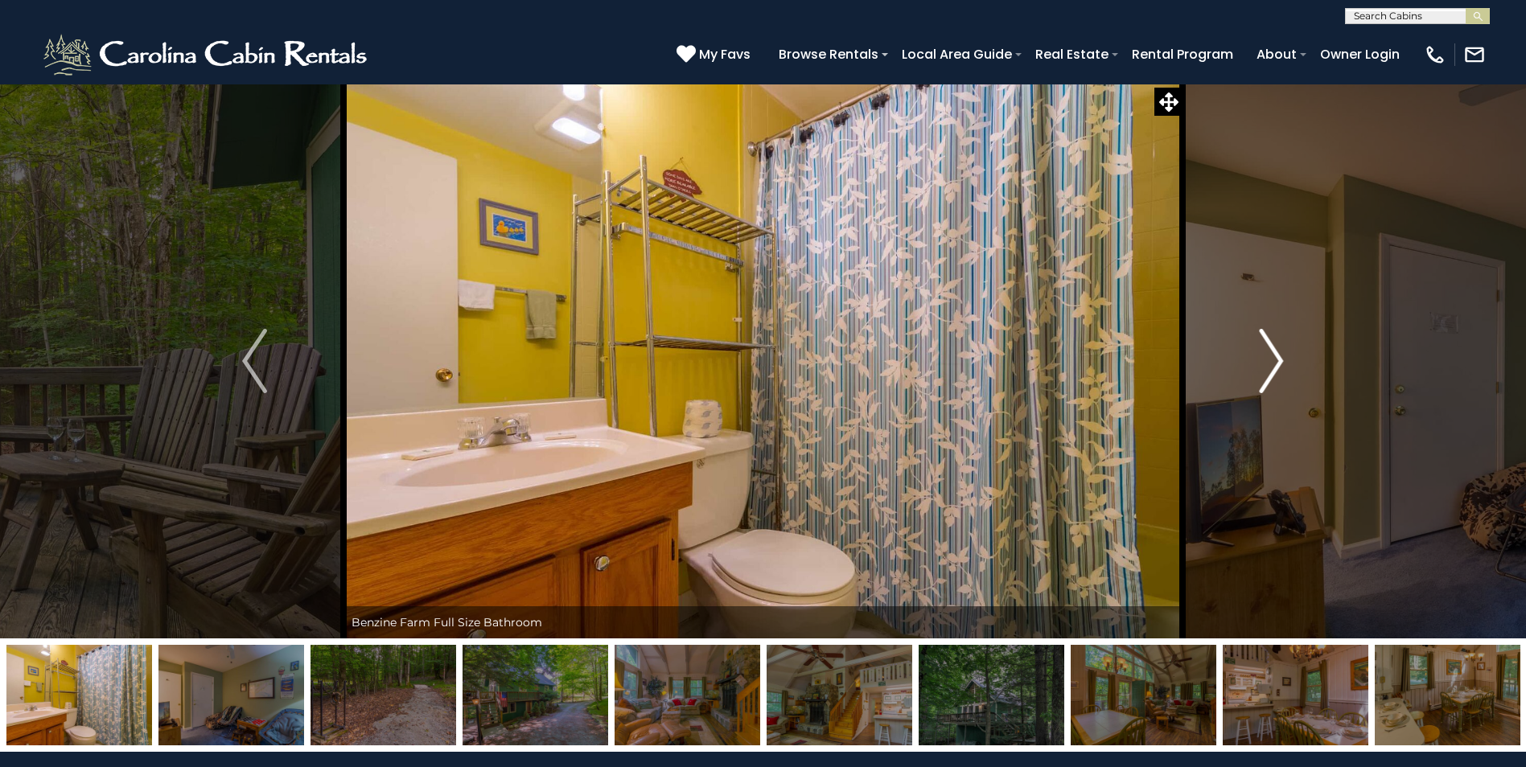
click at [1261, 356] on img "Next" at bounding box center [1271, 361] width 24 height 64
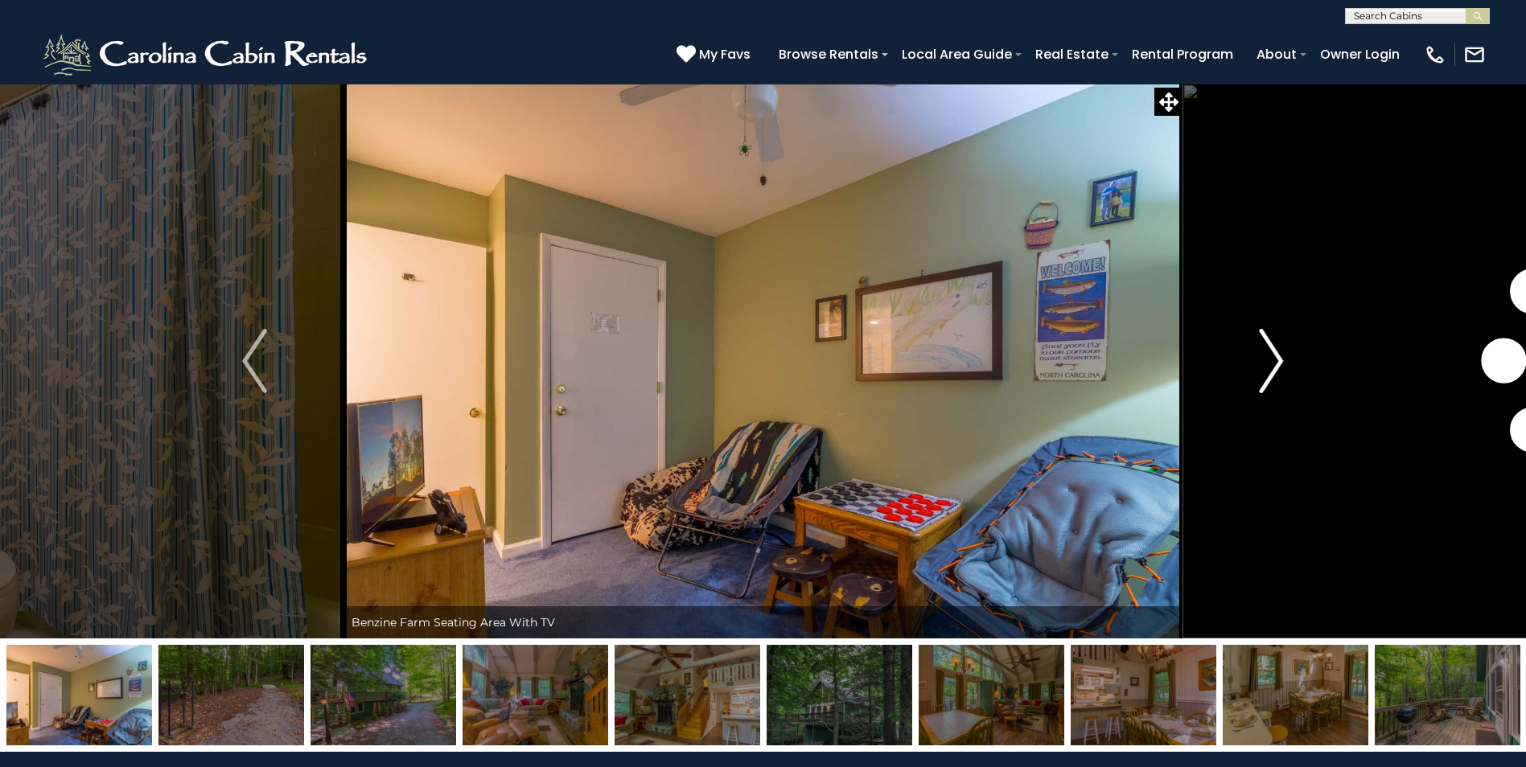
click at [1261, 356] on img "Next" at bounding box center [1271, 361] width 24 height 64
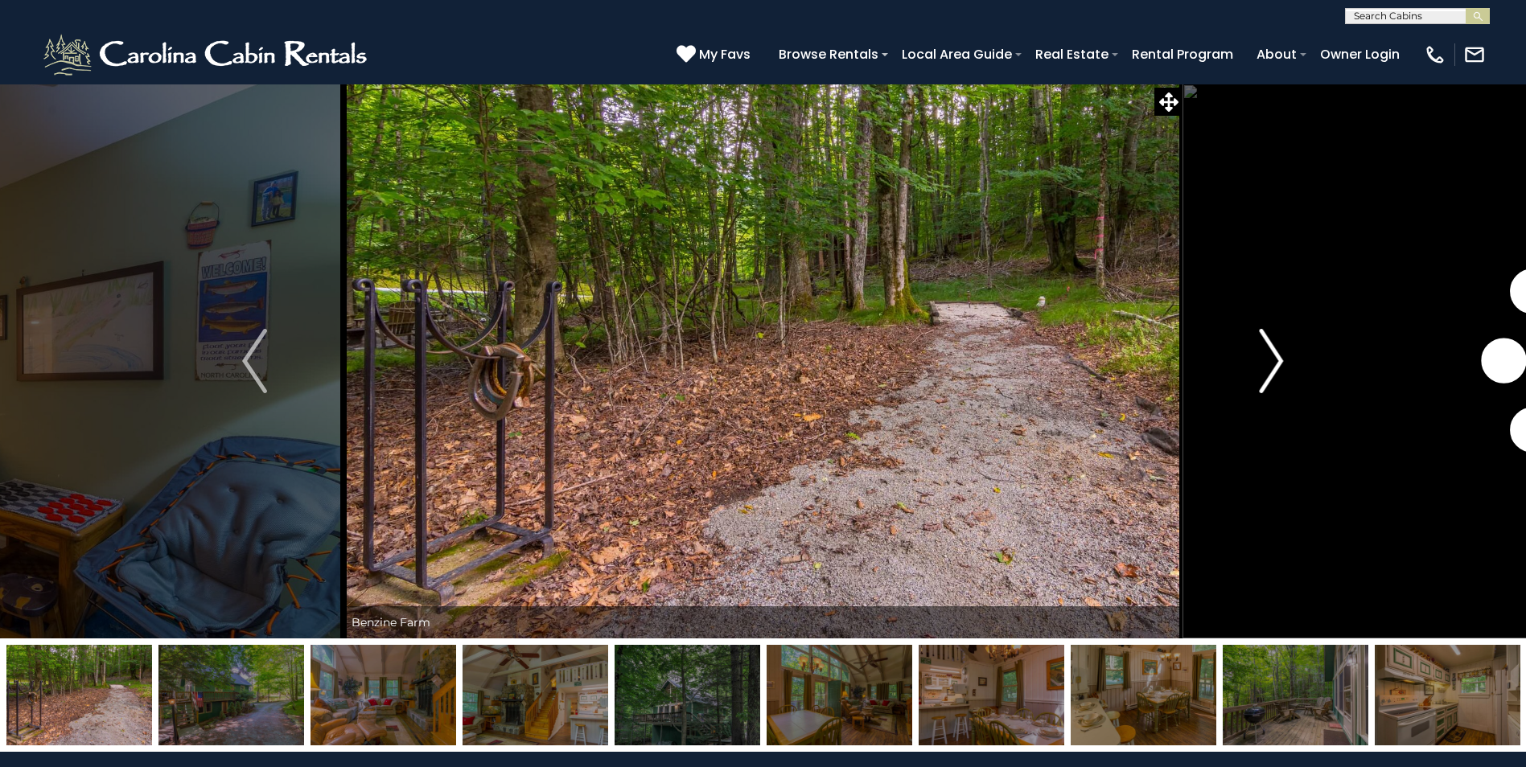
click at [1261, 356] on img "Next" at bounding box center [1271, 361] width 24 height 64
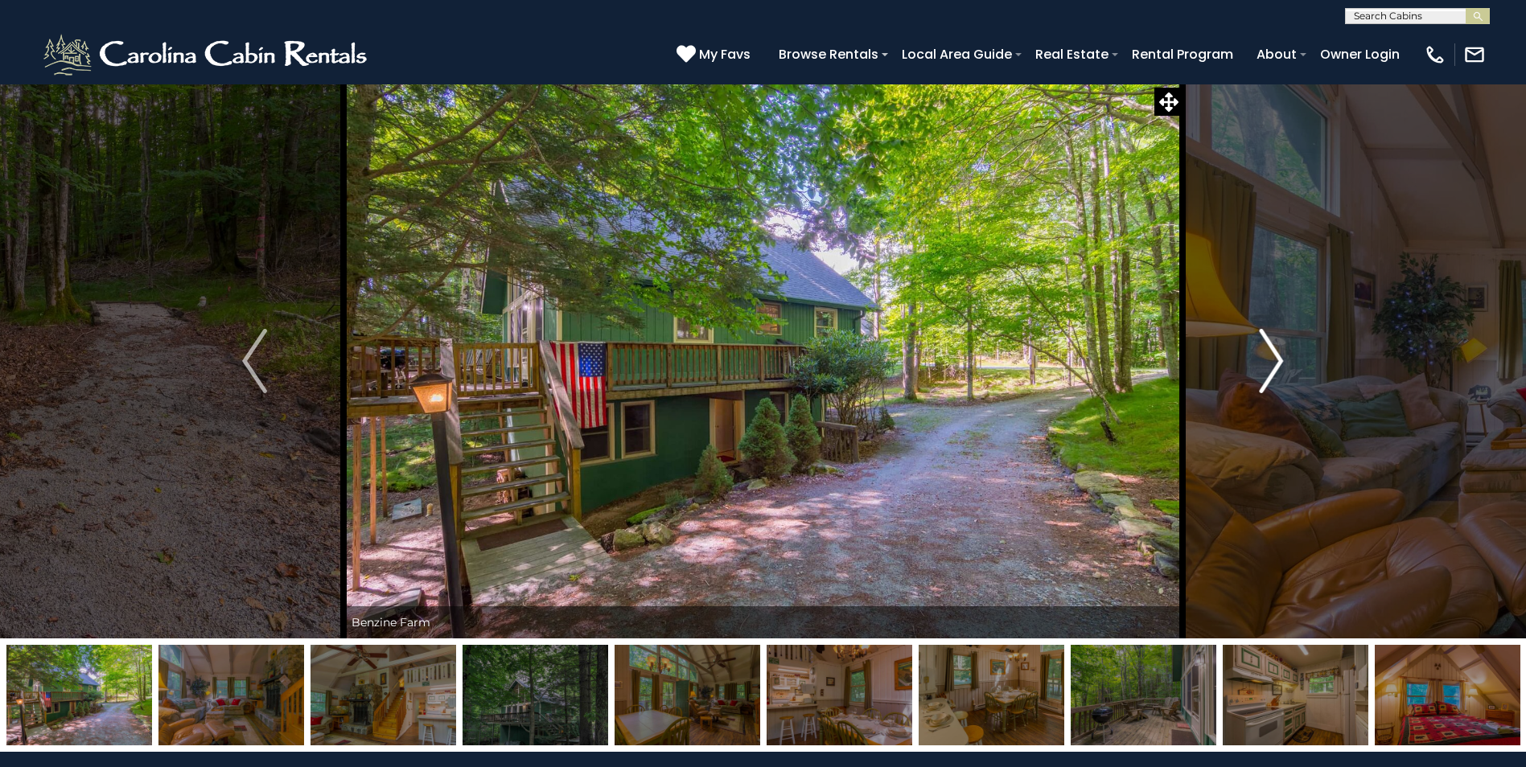
click at [1261, 356] on img "Next" at bounding box center [1271, 361] width 24 height 64
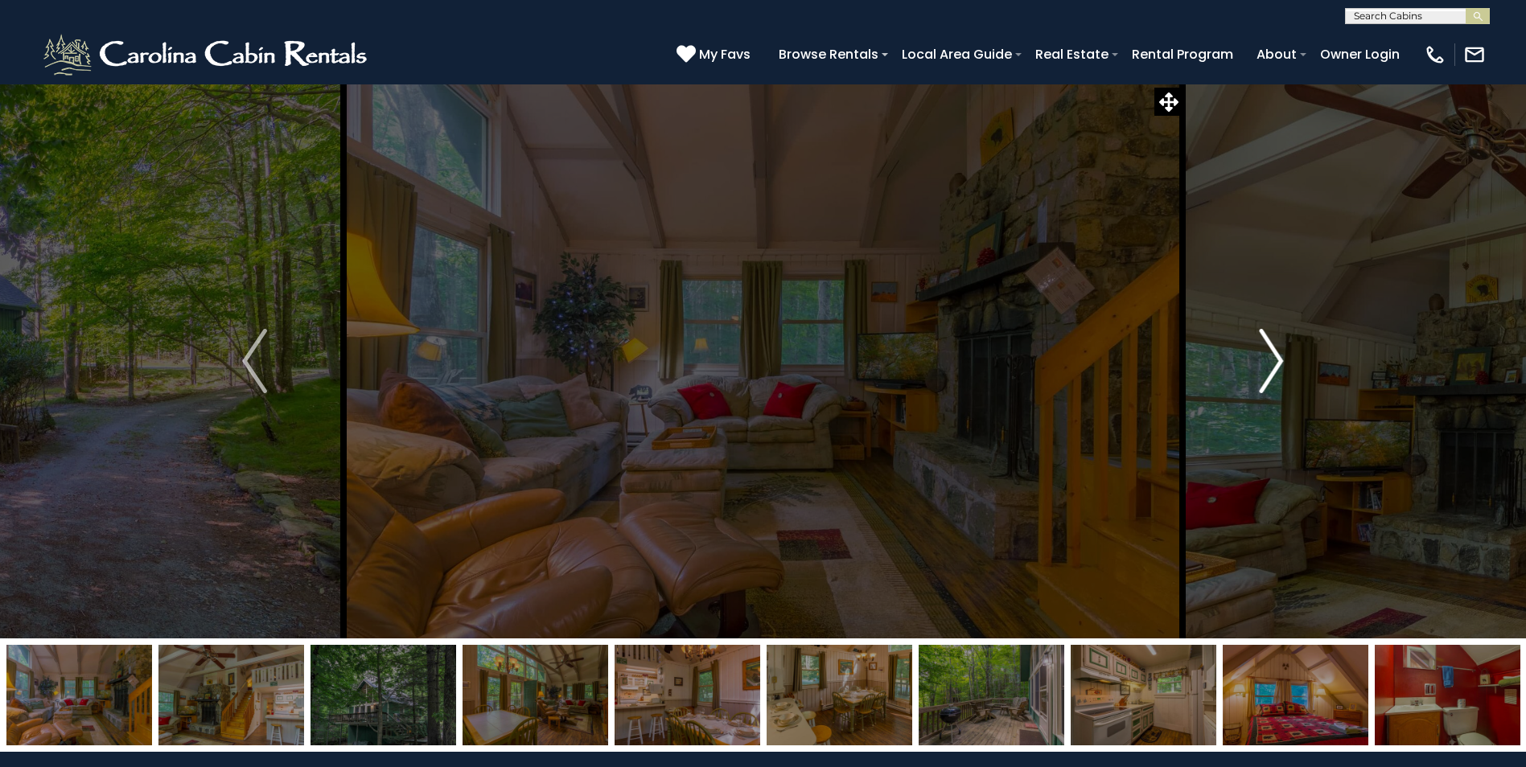
click at [1260, 357] on img "Next" at bounding box center [1271, 361] width 24 height 64
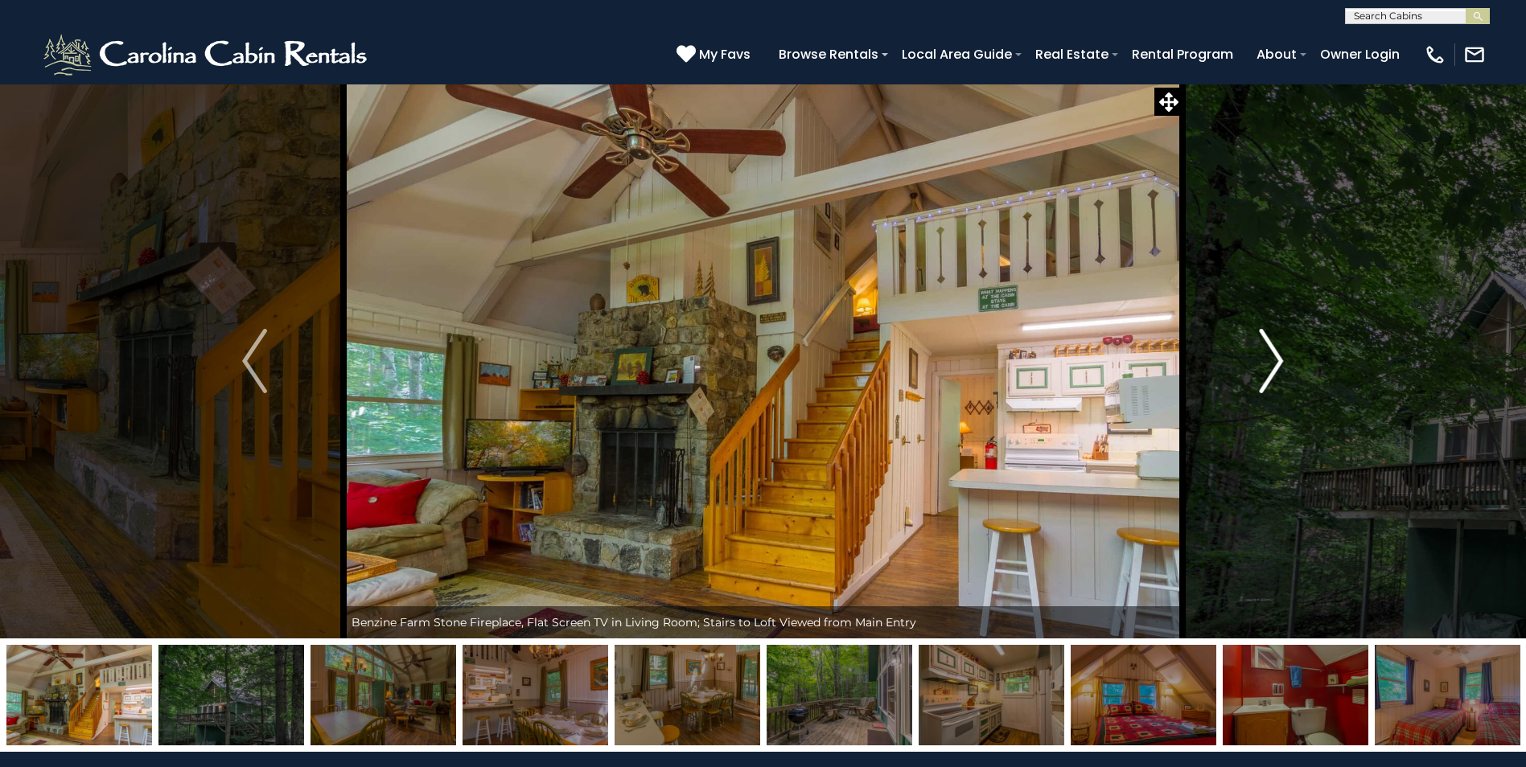
click at [1260, 357] on img "Next" at bounding box center [1271, 361] width 24 height 64
